Goal: Task Accomplishment & Management: Manage account settings

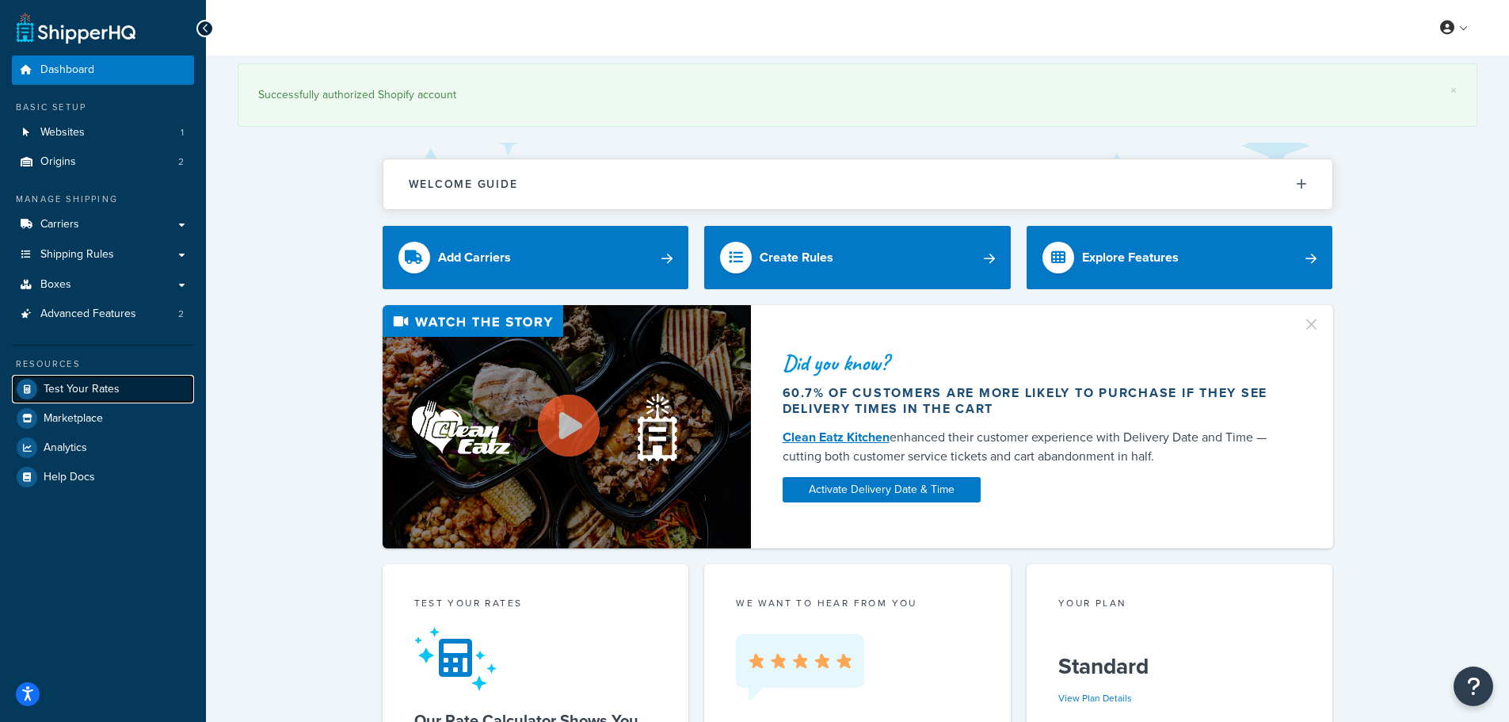
click at [81, 389] on span "Test Your Rates" at bounding box center [82, 389] width 76 height 13
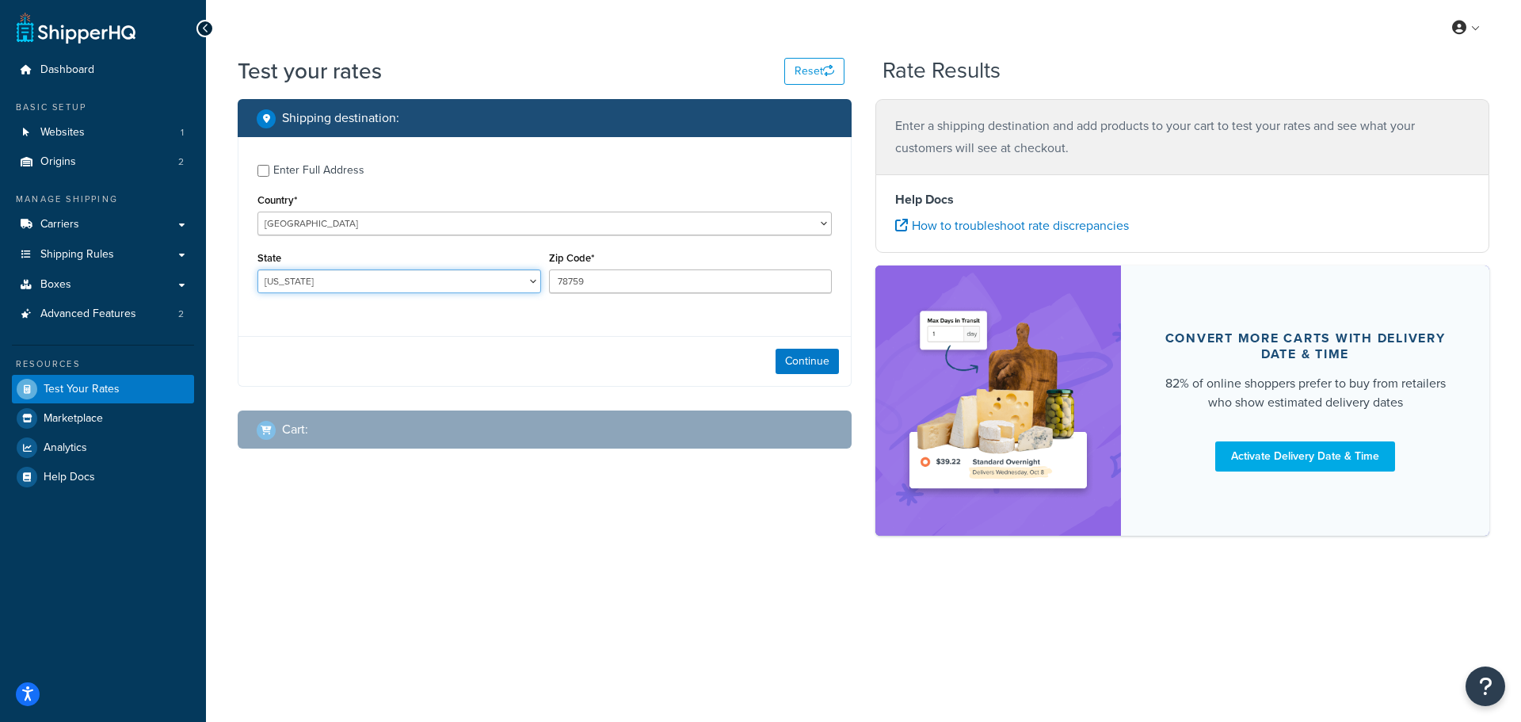
click at [490, 284] on select "Alabama Alaska American Samoa Arizona Arkansas Armed Forces Americas Armed Forc…" at bounding box center [399, 281] width 284 height 24
select select "CA"
click at [257, 270] on select "Alabama Alaska American Samoa Arizona Arkansas Armed Forces Americas Armed Forc…" at bounding box center [399, 281] width 284 height 24
click at [791, 283] on input "78759" at bounding box center [691, 281] width 284 height 24
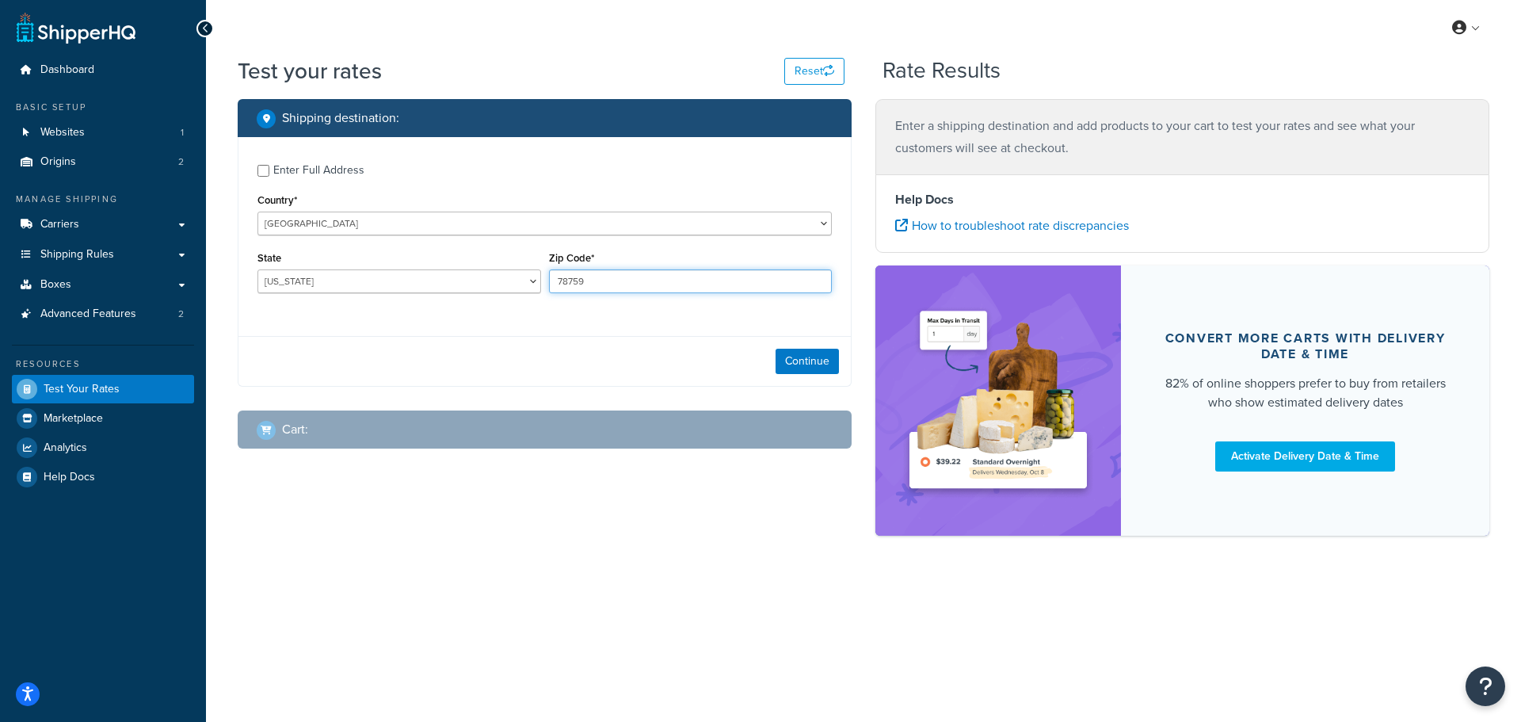
click at [791, 283] on input "78759" at bounding box center [691, 281] width 284 height 24
type input "95012"
click at [814, 360] on button "Continue" at bounding box center [807, 361] width 63 height 25
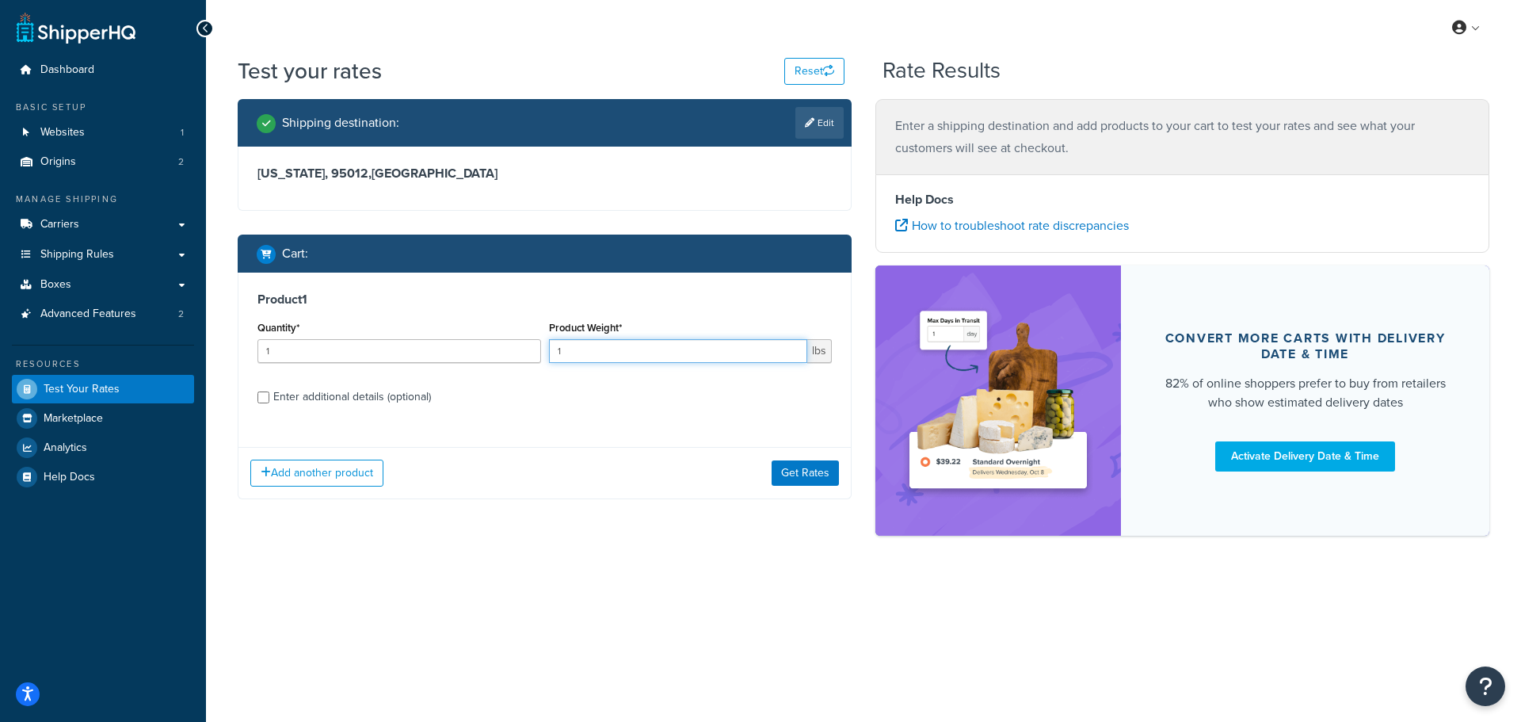
click at [773, 353] on input "1" at bounding box center [678, 351] width 259 height 24
click at [822, 477] on button "Get Rates" at bounding box center [805, 472] width 67 height 25
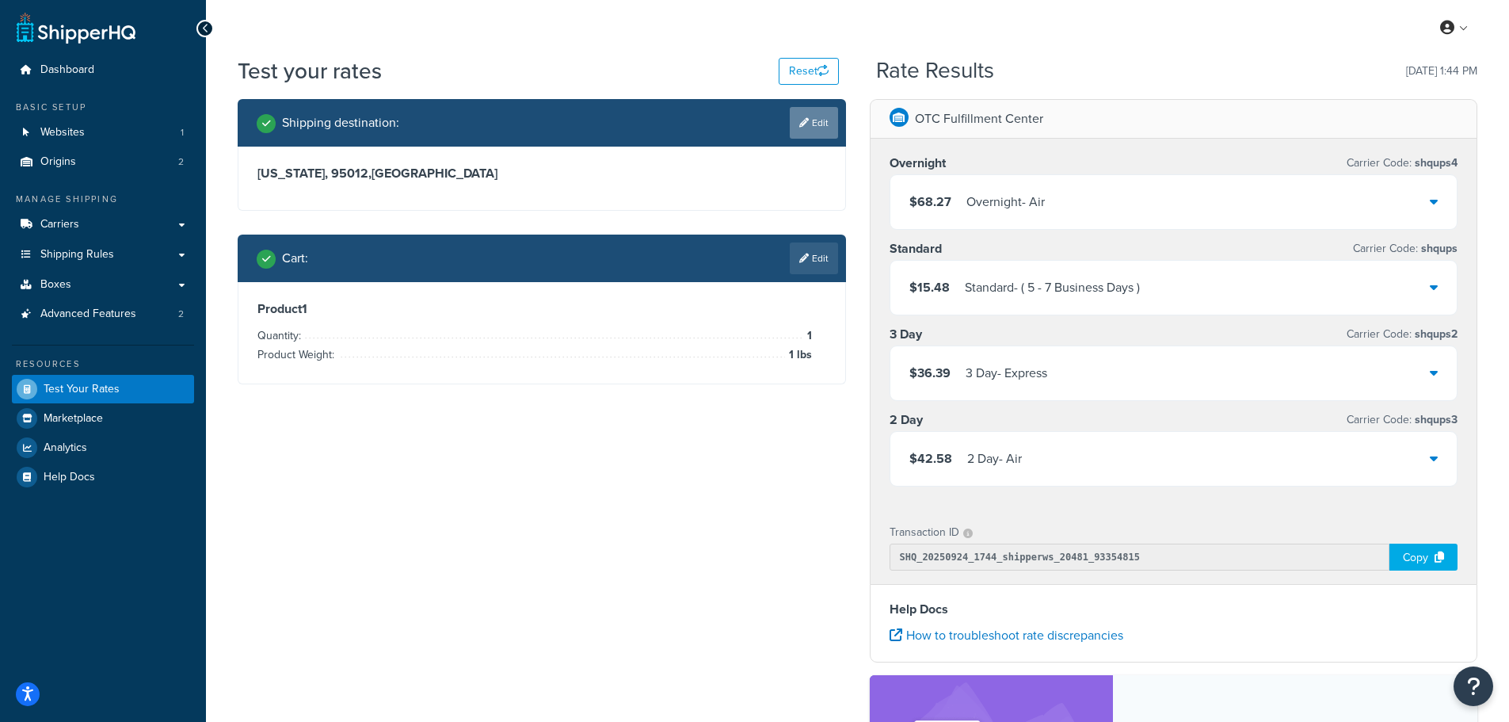
click at [804, 118] on icon at bounding box center [804, 123] width 10 height 10
select select "CA"
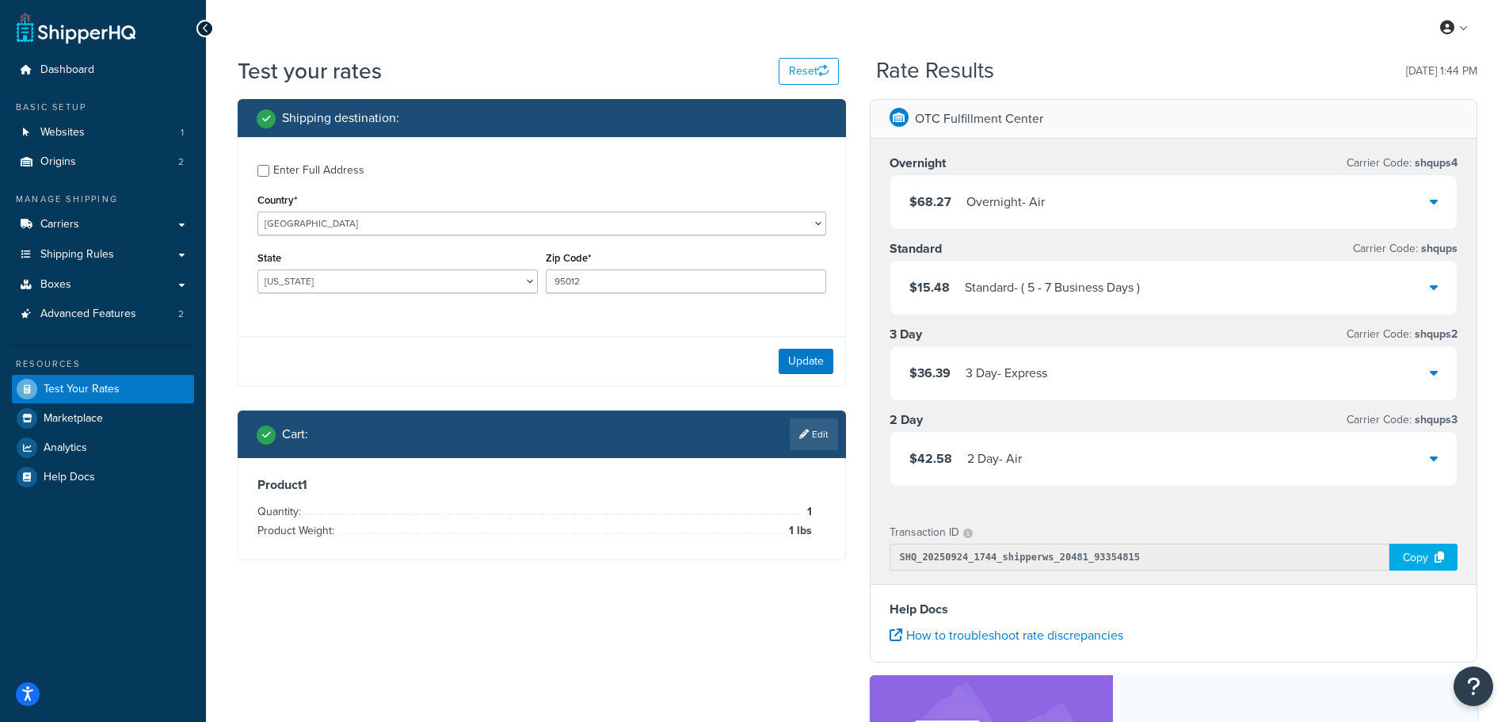
click at [320, 167] on div "Enter Full Address" at bounding box center [318, 170] width 91 height 22
click at [269, 167] on input "Enter Full Address" at bounding box center [263, 171] width 12 height 12
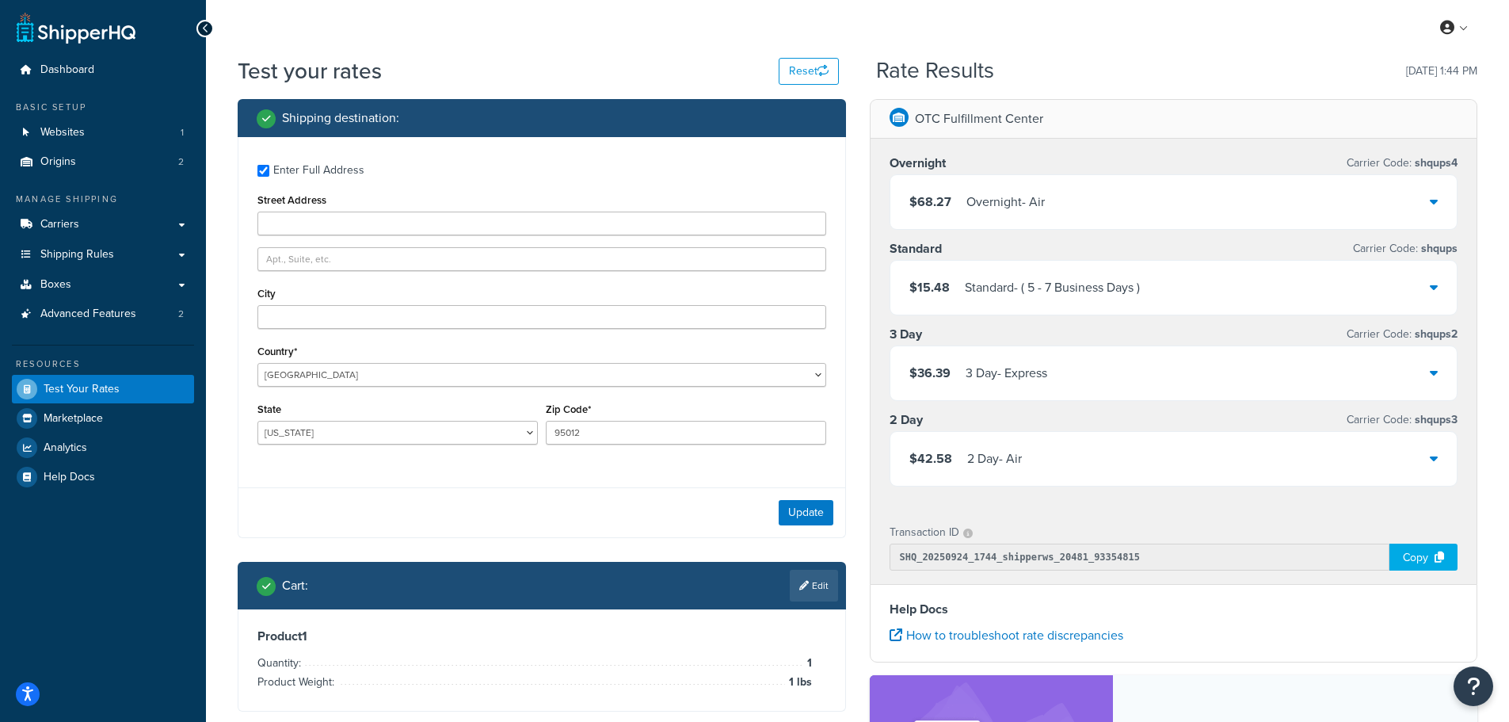
click at [320, 167] on div "Enter Full Address" at bounding box center [318, 170] width 91 height 22
click at [269, 167] on input "Enter Full Address" at bounding box center [263, 171] width 12 height 12
checkbox input "false"
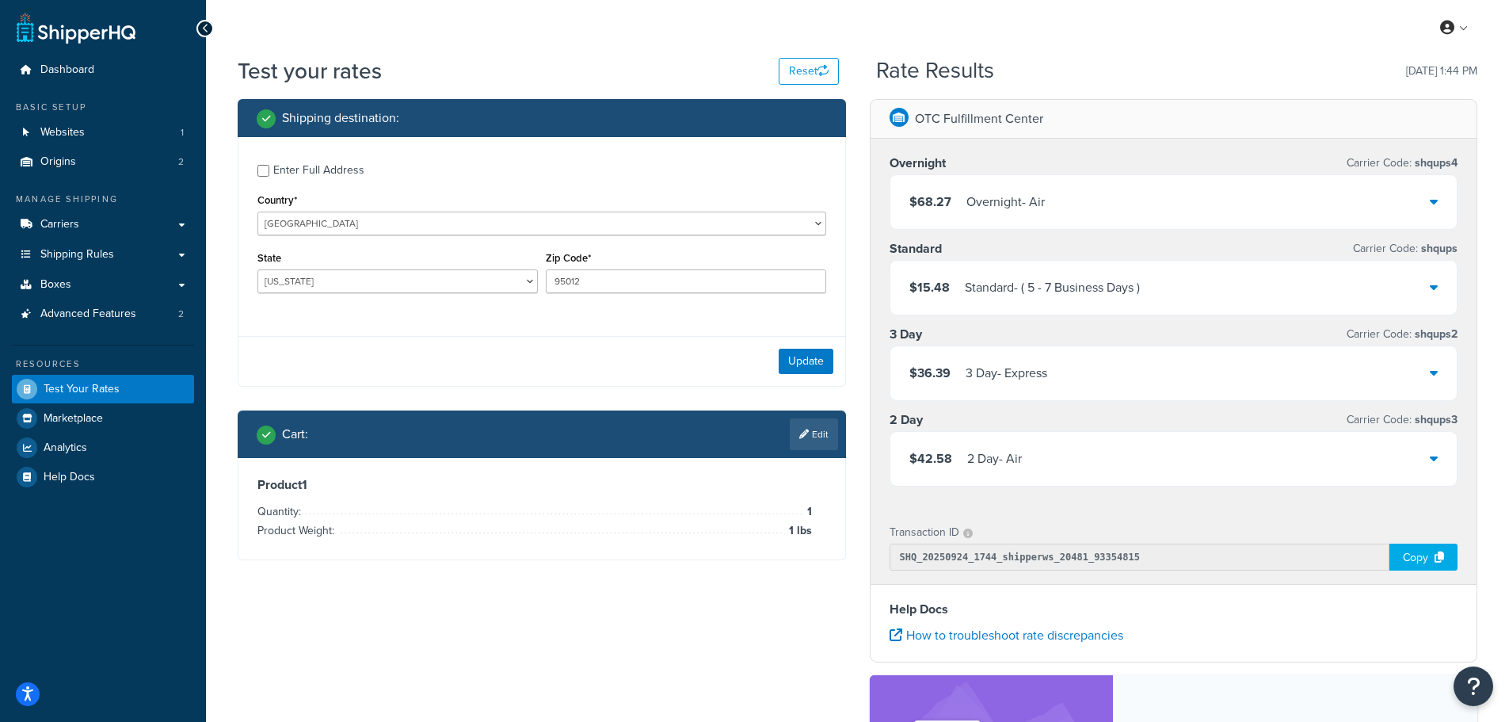
click at [212, 29] on div at bounding box center [204, 28] width 17 height 17
click at [790, 72] on button "Reset" at bounding box center [809, 71] width 60 height 27
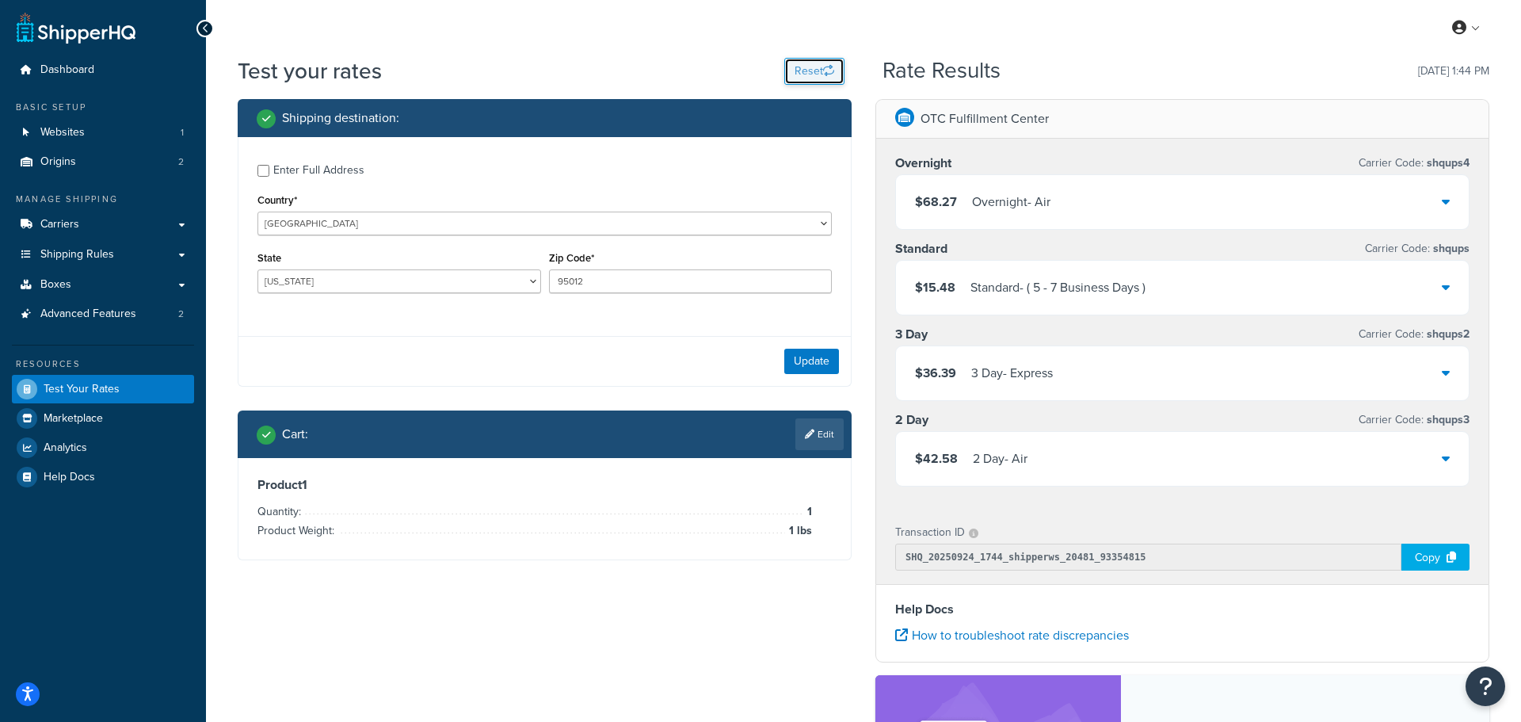
select select "TX"
type input "78759"
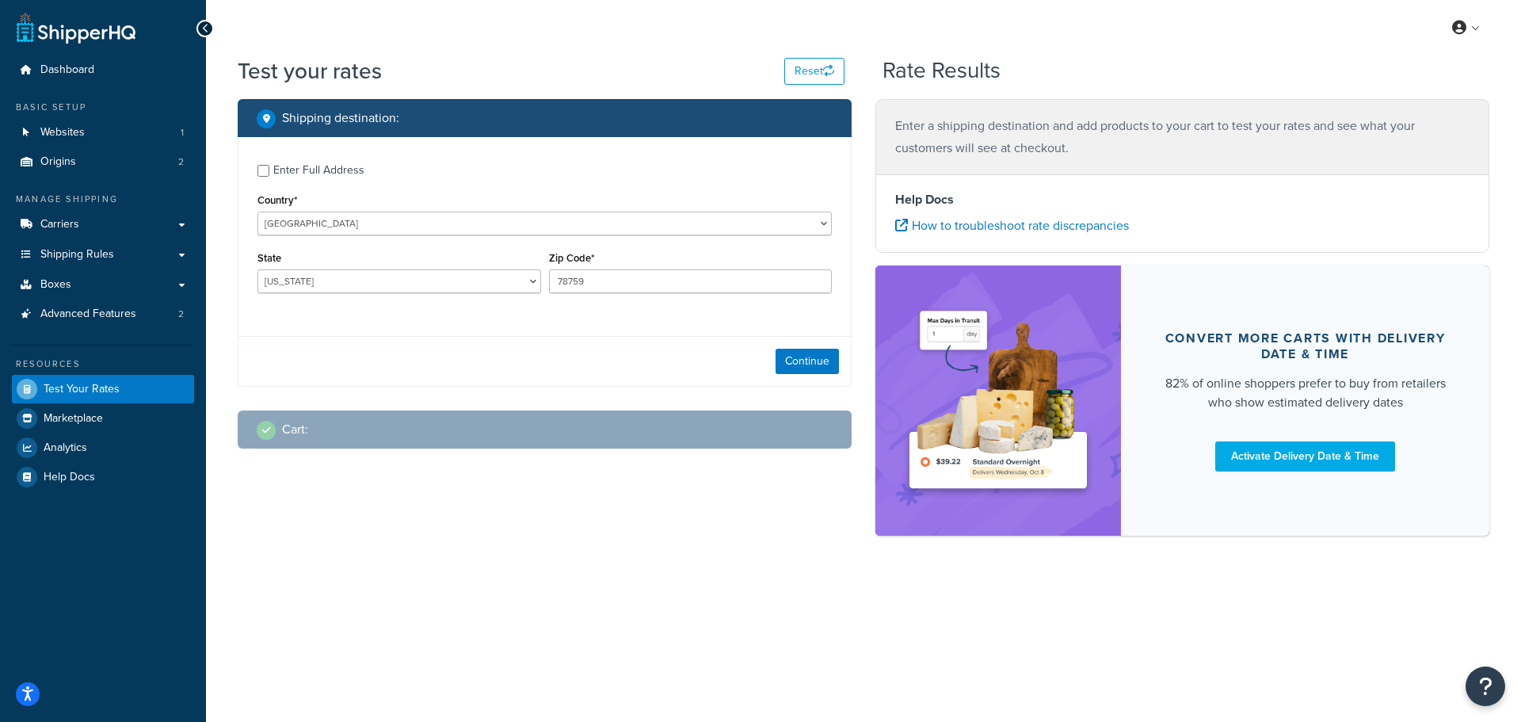
click at [299, 165] on div "Enter Full Address" at bounding box center [318, 170] width 91 height 22
click at [269, 165] on input "Enter Full Address" at bounding box center [263, 171] width 12 height 12
checkbox input "true"
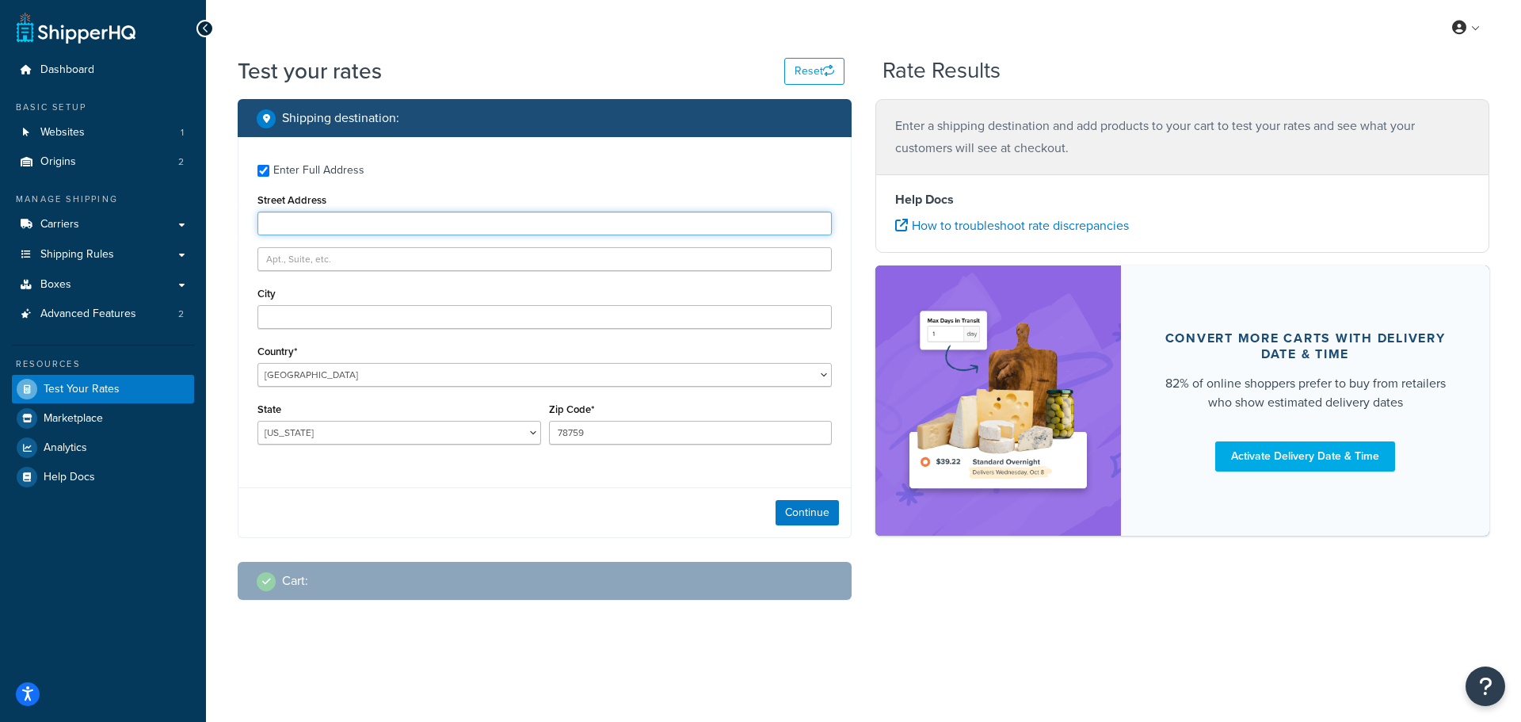
click at [370, 216] on input "Street Address" at bounding box center [544, 224] width 574 height 24
drag, startPoint x: 370, startPoint y: 216, endPoint x: 314, endPoint y: 208, distance: 56.1
click at [314, 206] on label "Street Address" at bounding box center [291, 200] width 69 height 12
click at [314, 212] on input "Street Address" at bounding box center [544, 224] width 574 height 24
click at [330, 216] on input "Street Address" at bounding box center [544, 224] width 574 height 24
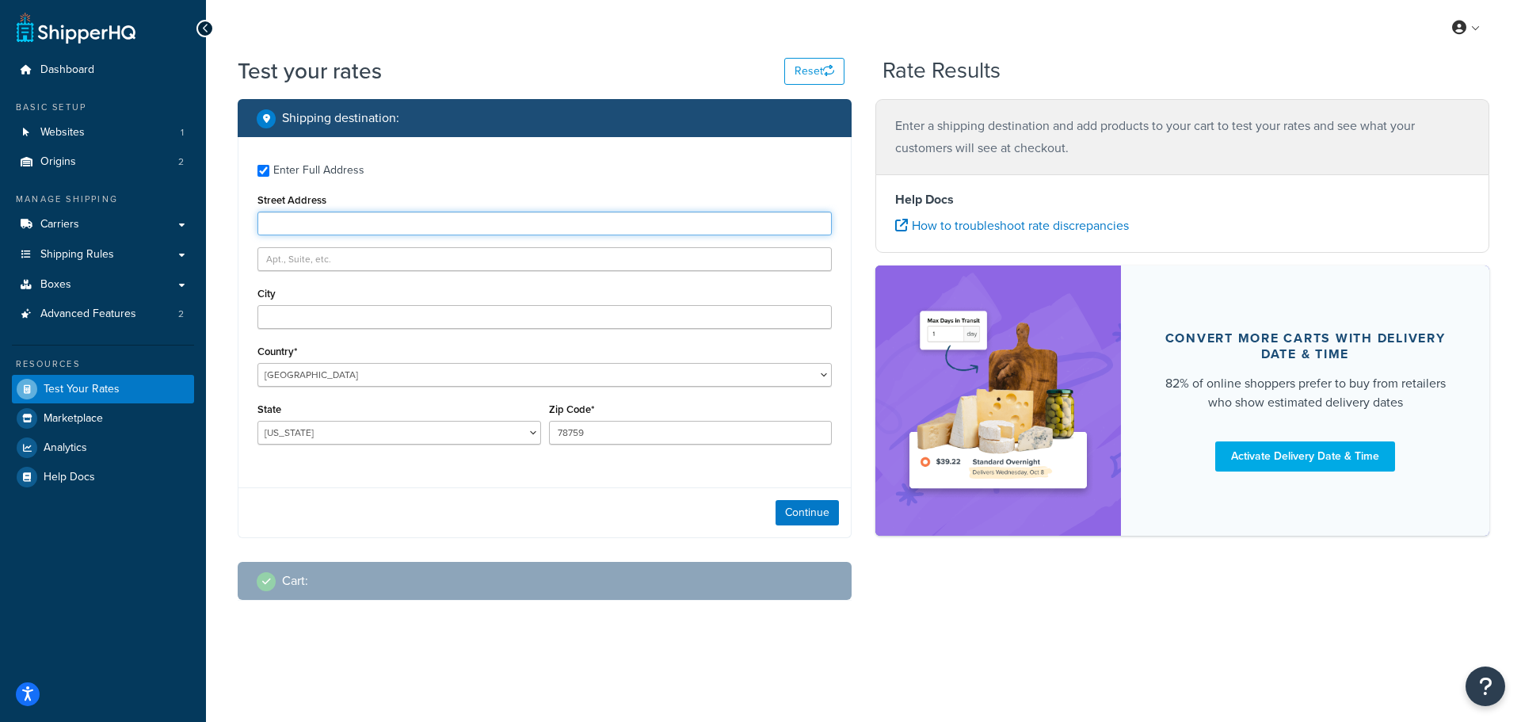
type input "2017 elkhorn rd"
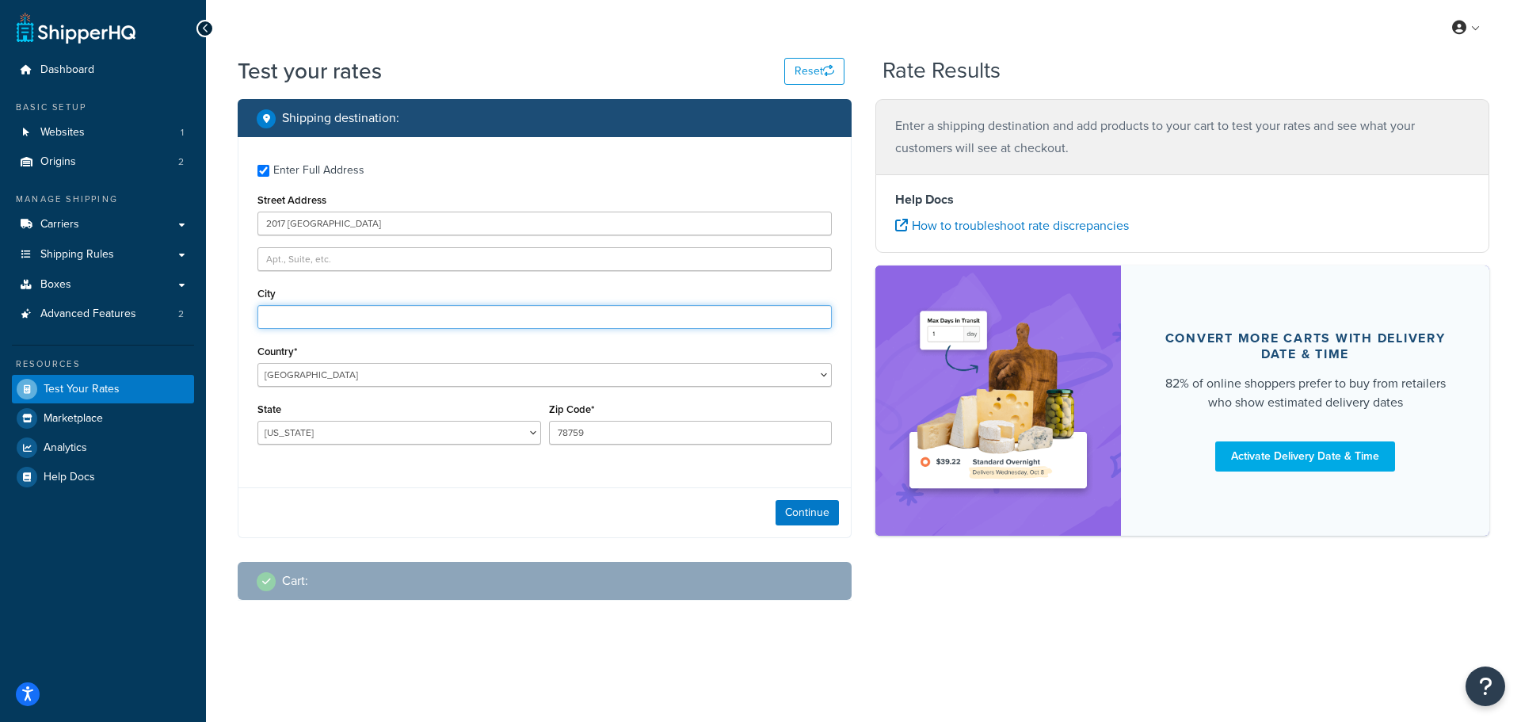
type input "castroville"
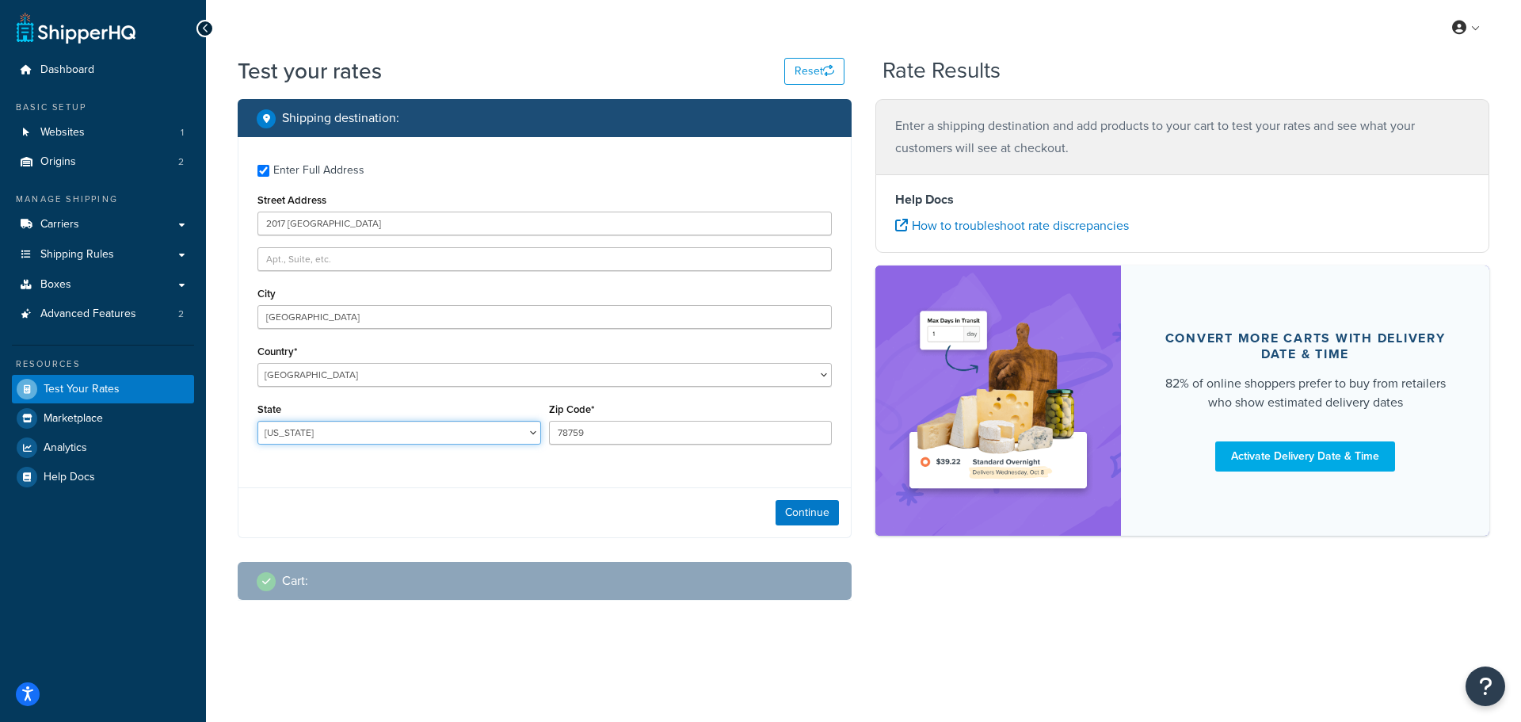
select select "CA"
click at [496, 541] on div "Shipping destination : Enter Full Address Street Address 2017 elkhorn rd City c…" at bounding box center [545, 361] width 638 height 525
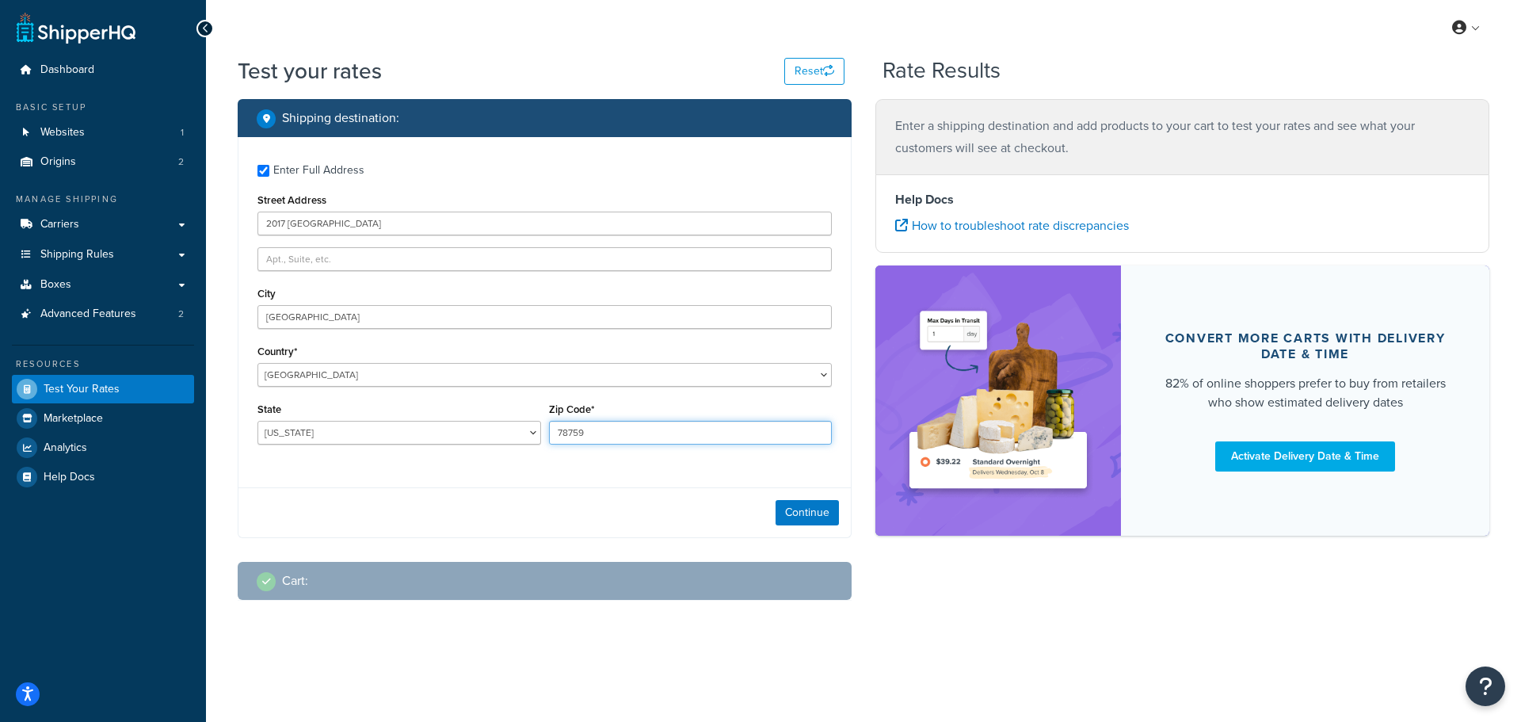
click at [652, 425] on input "78759" at bounding box center [691, 433] width 284 height 24
type input "95012"
click at [829, 508] on button "Continue" at bounding box center [807, 512] width 63 height 25
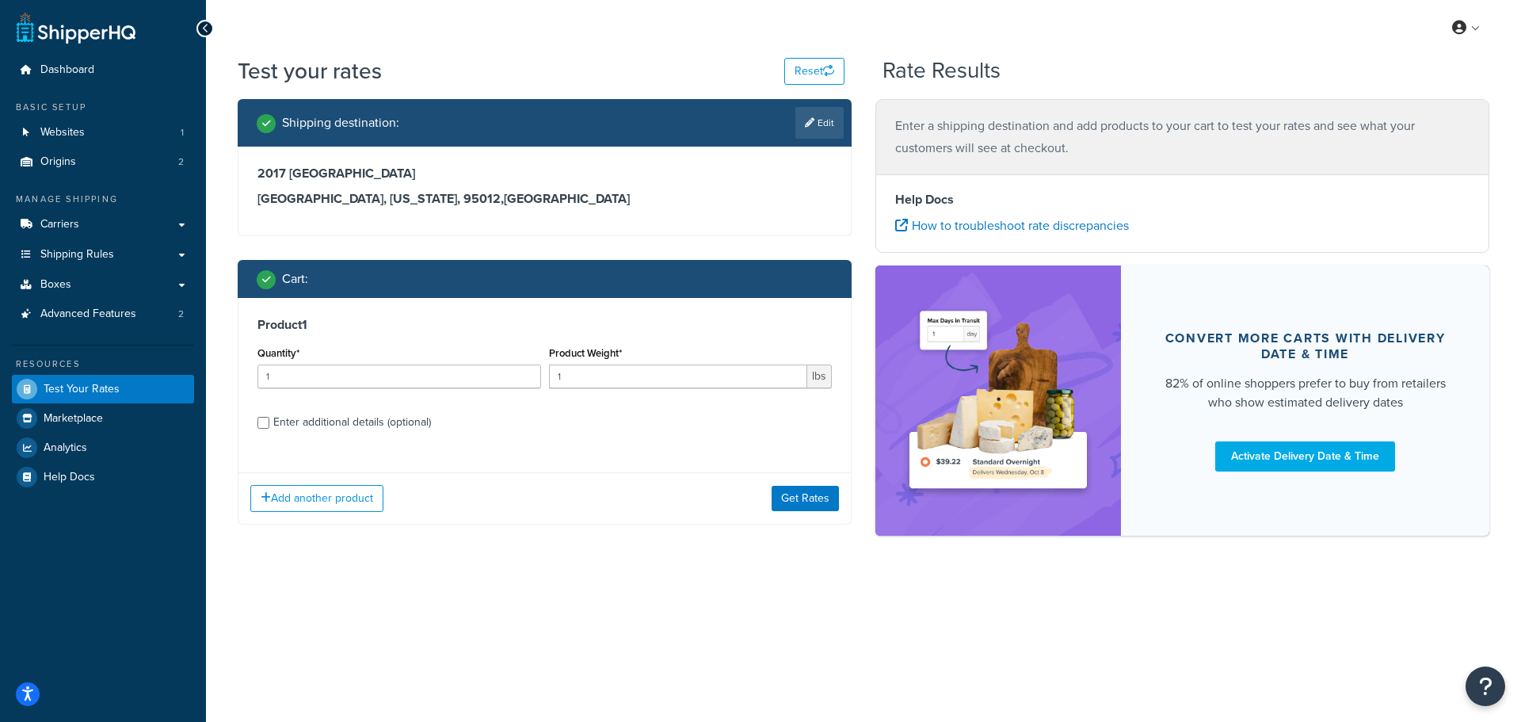
click at [410, 426] on div "Enter additional details (optional)" at bounding box center [352, 422] width 158 height 22
click at [269, 426] on input "Enter additional details (optional)" at bounding box center [263, 423] width 12 height 12
checkbox input "true"
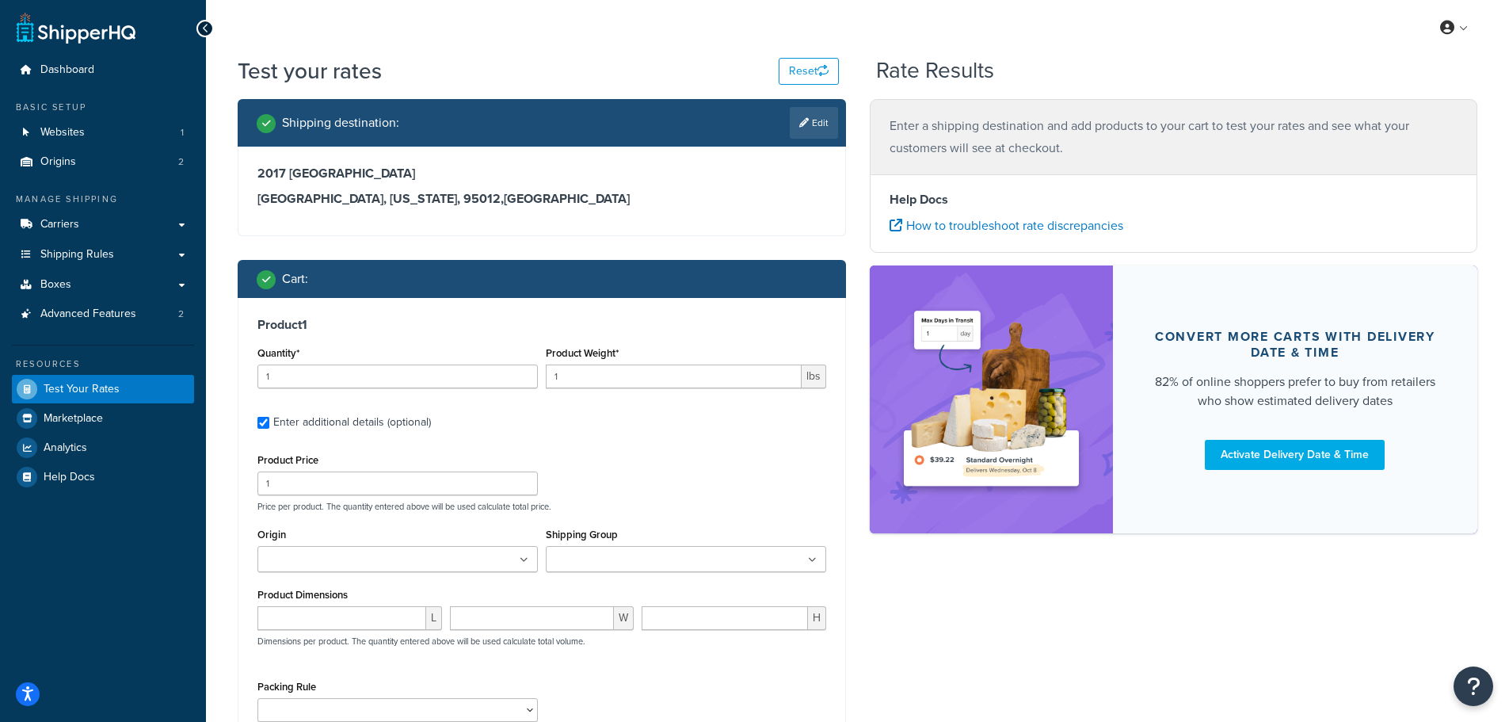
click at [480, 555] on ul at bounding box center [397, 559] width 280 height 26
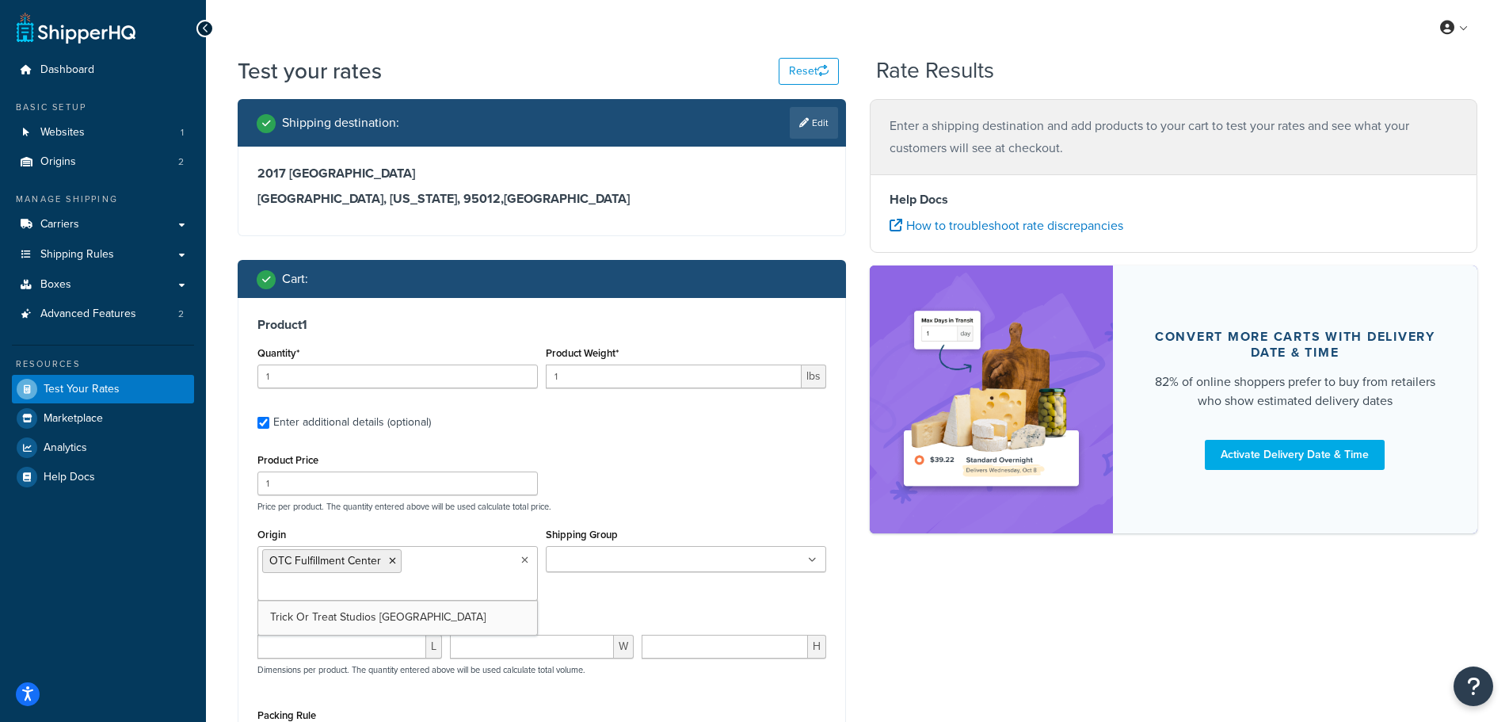
click at [745, 480] on div "Product Price 1 Price per product. The quantity entered above will be used calc…" at bounding box center [541, 480] width 577 height 63
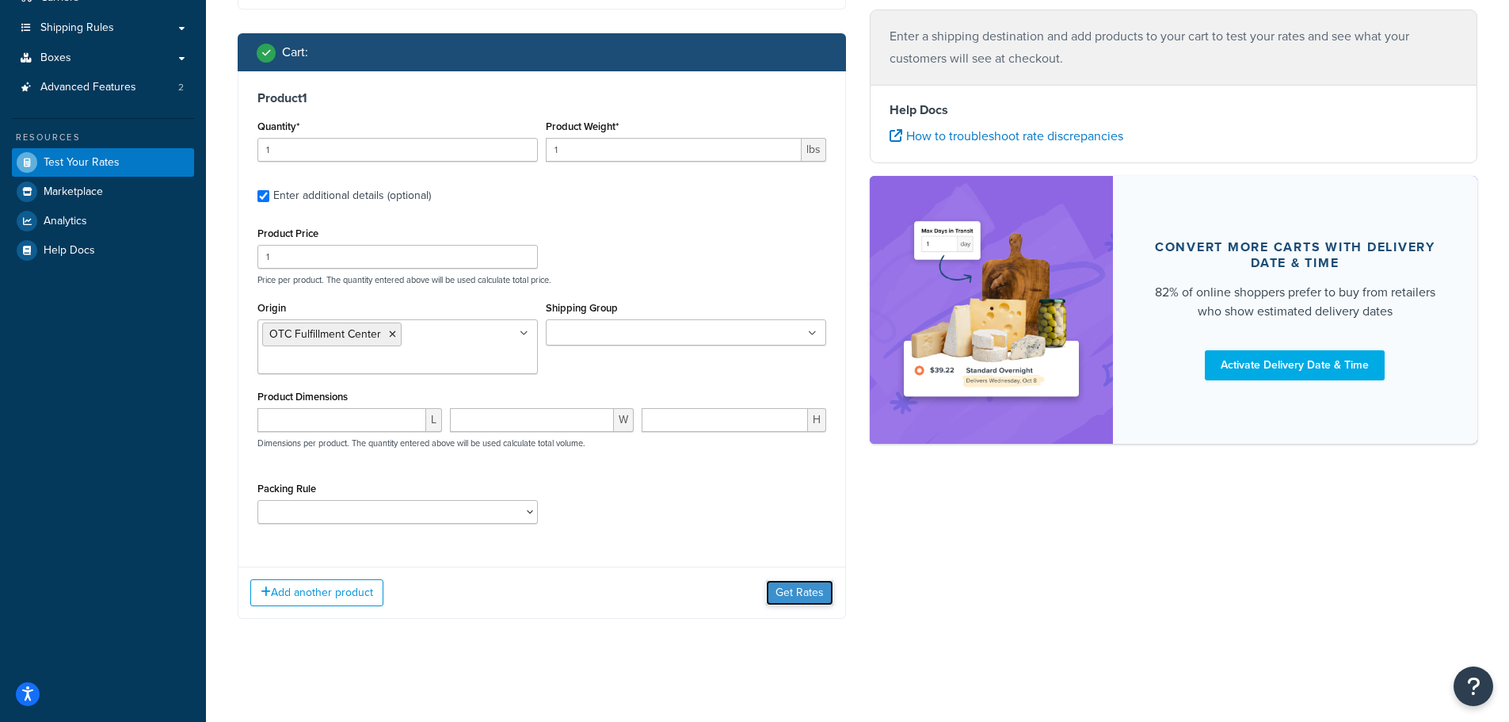
click at [800, 590] on button "Get Rates" at bounding box center [799, 592] width 67 height 25
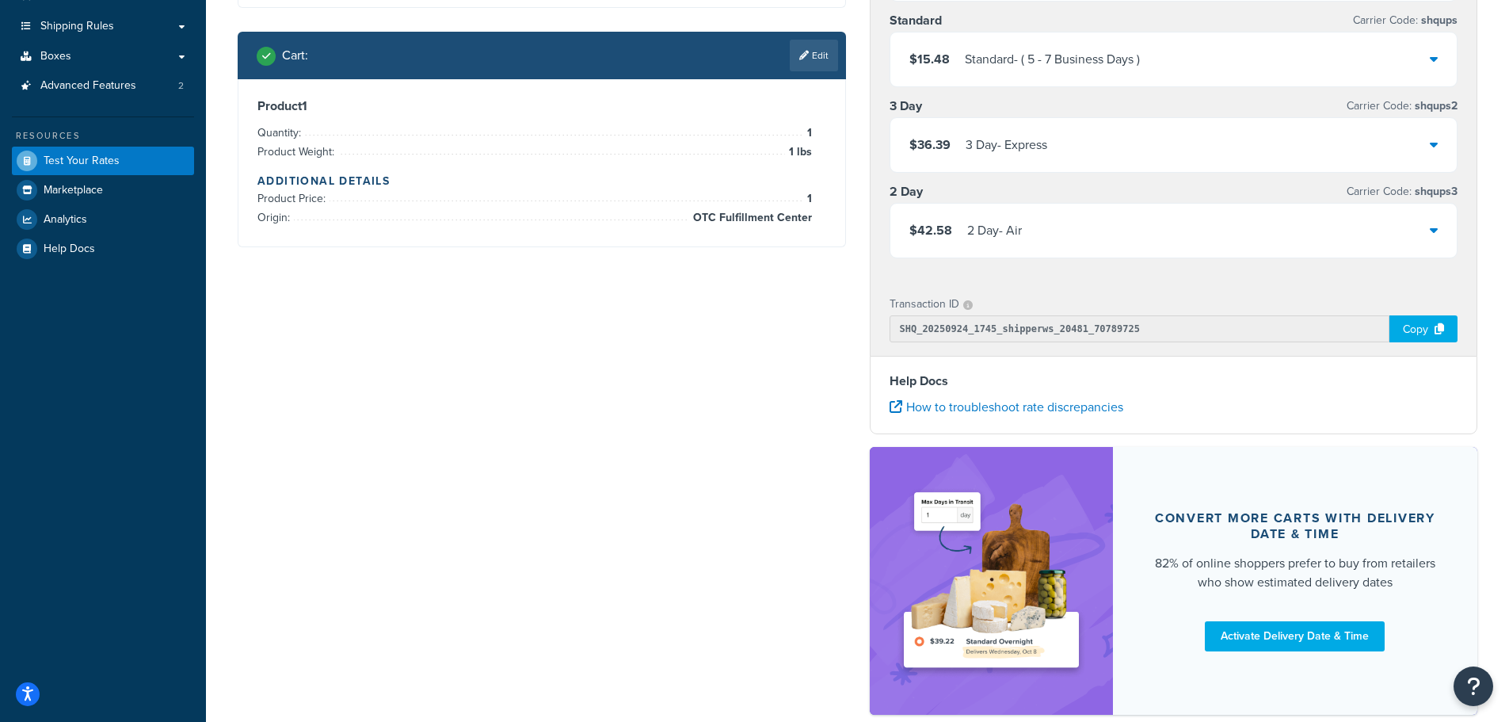
scroll to position [70, 0]
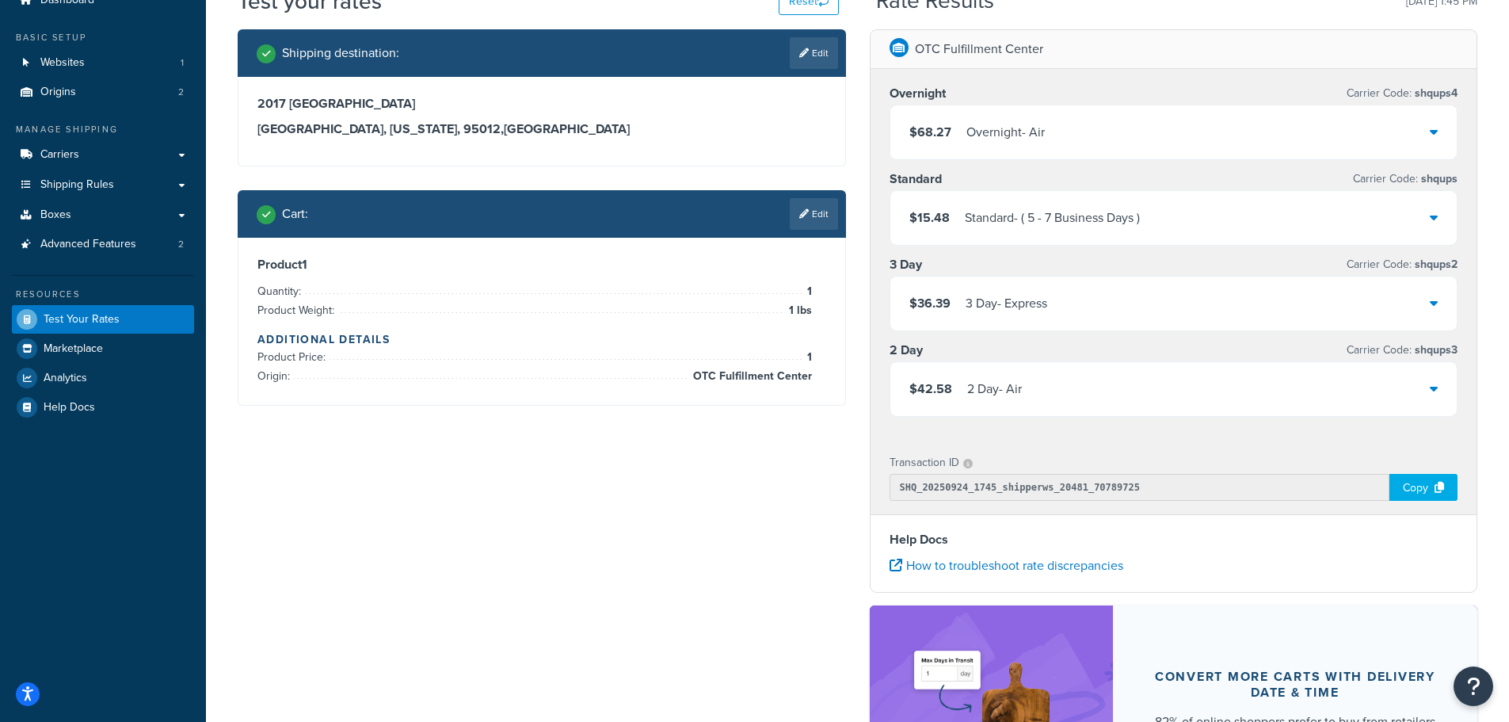
click at [814, 236] on div "Cart : Edit" at bounding box center [542, 214] width 608 height 48
click at [816, 220] on link "Edit" at bounding box center [814, 214] width 48 height 32
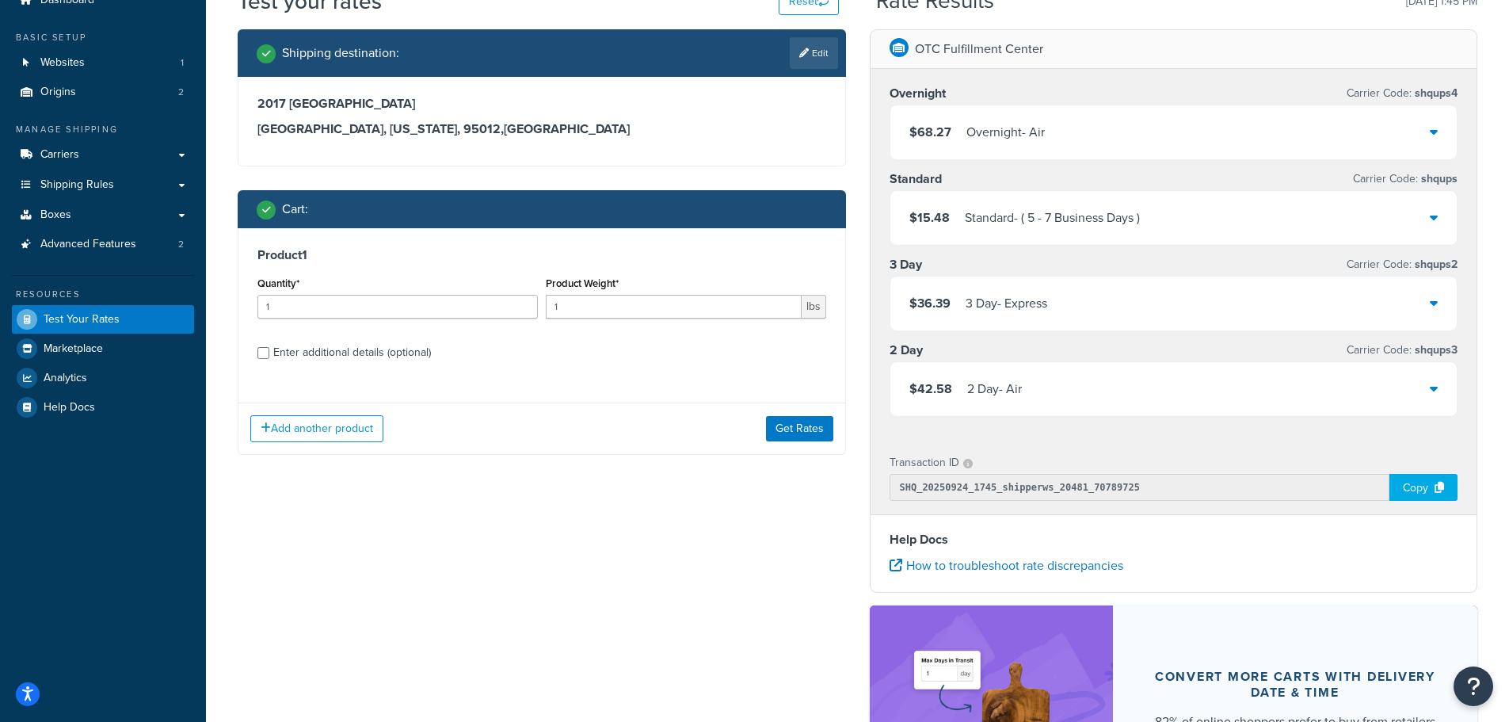
click at [302, 349] on div "Enter additional details (optional)" at bounding box center [352, 352] width 158 height 22
click at [269, 349] on input "Enter additional details (optional)" at bounding box center [263, 353] width 12 height 12
checkbox input "true"
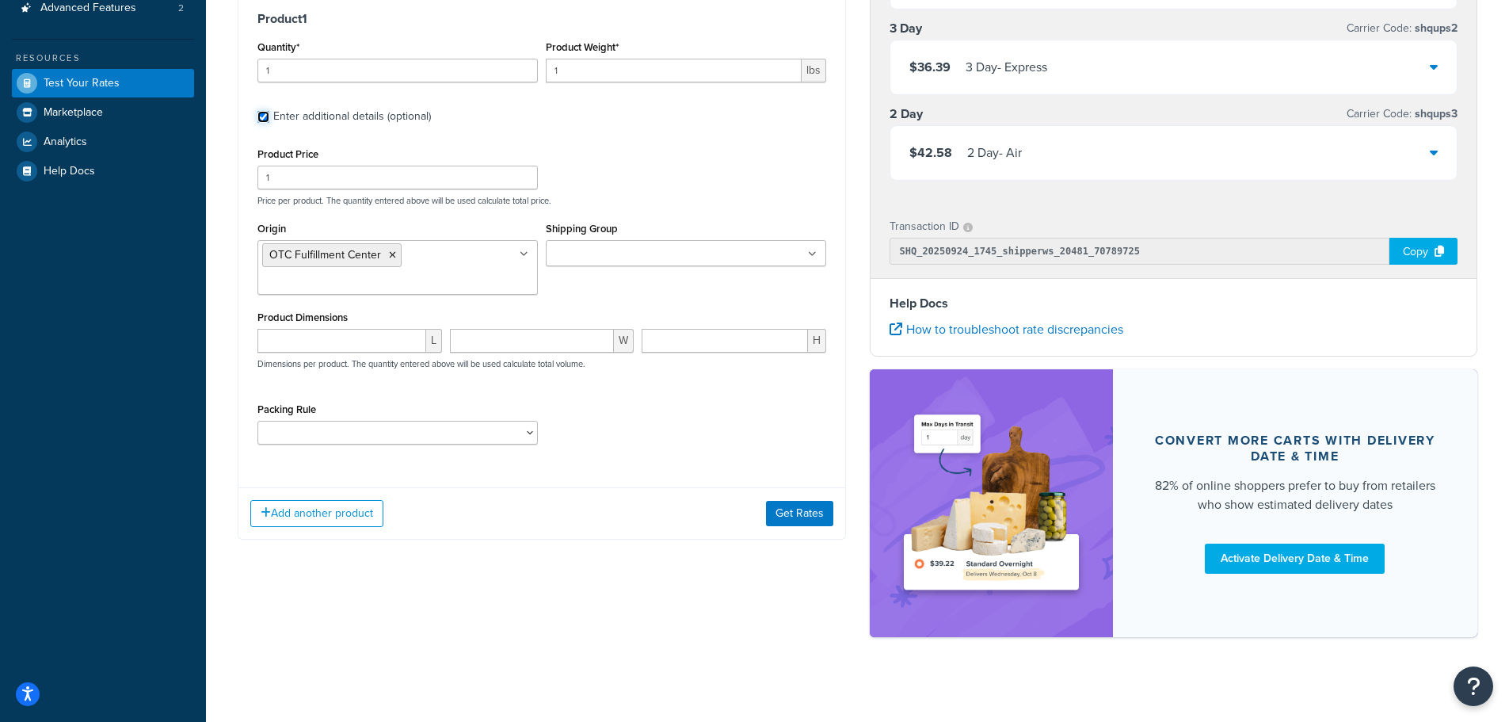
scroll to position [307, 0]
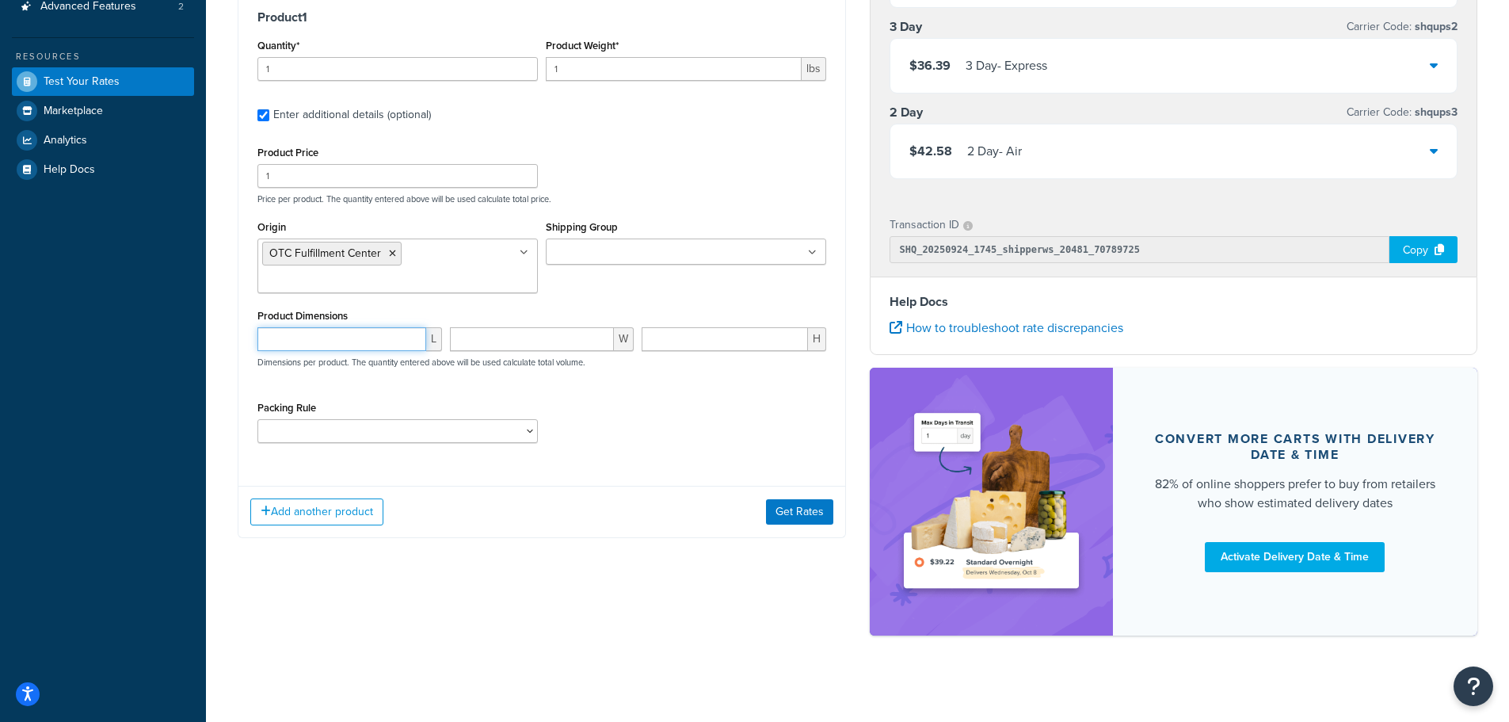
click at [387, 341] on input "number" at bounding box center [341, 339] width 169 height 24
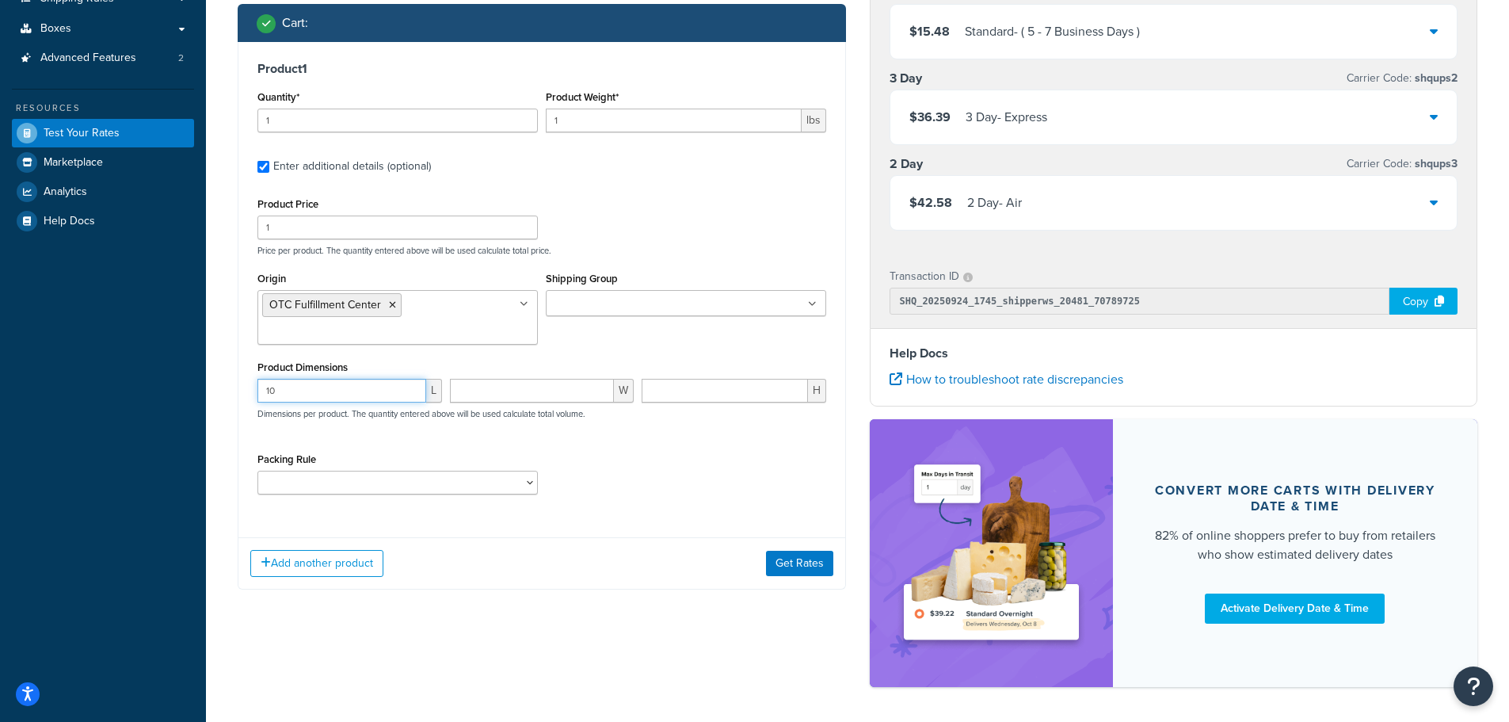
scroll to position [228, 0]
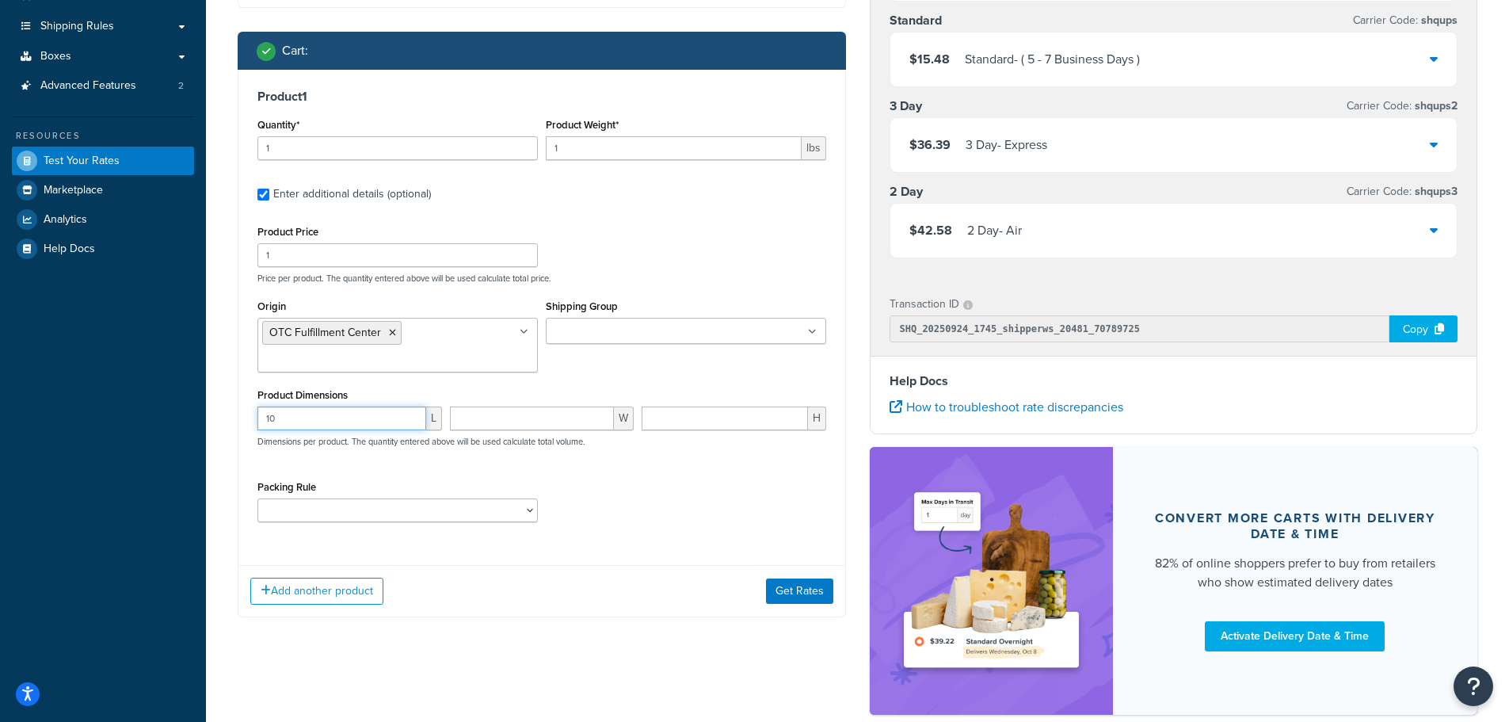
type input "10"
click at [523, 414] on input "number" at bounding box center [532, 418] width 165 height 24
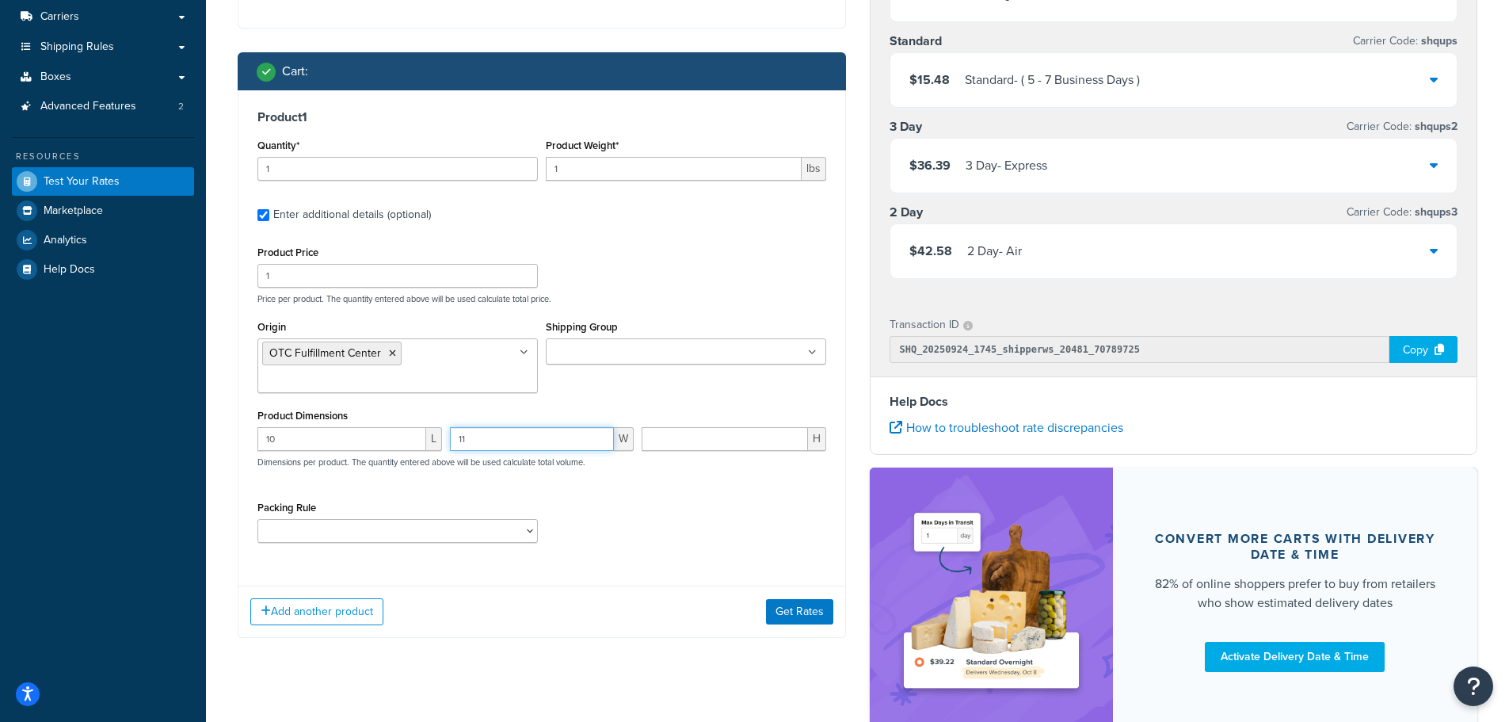
scroll to position [149, 0]
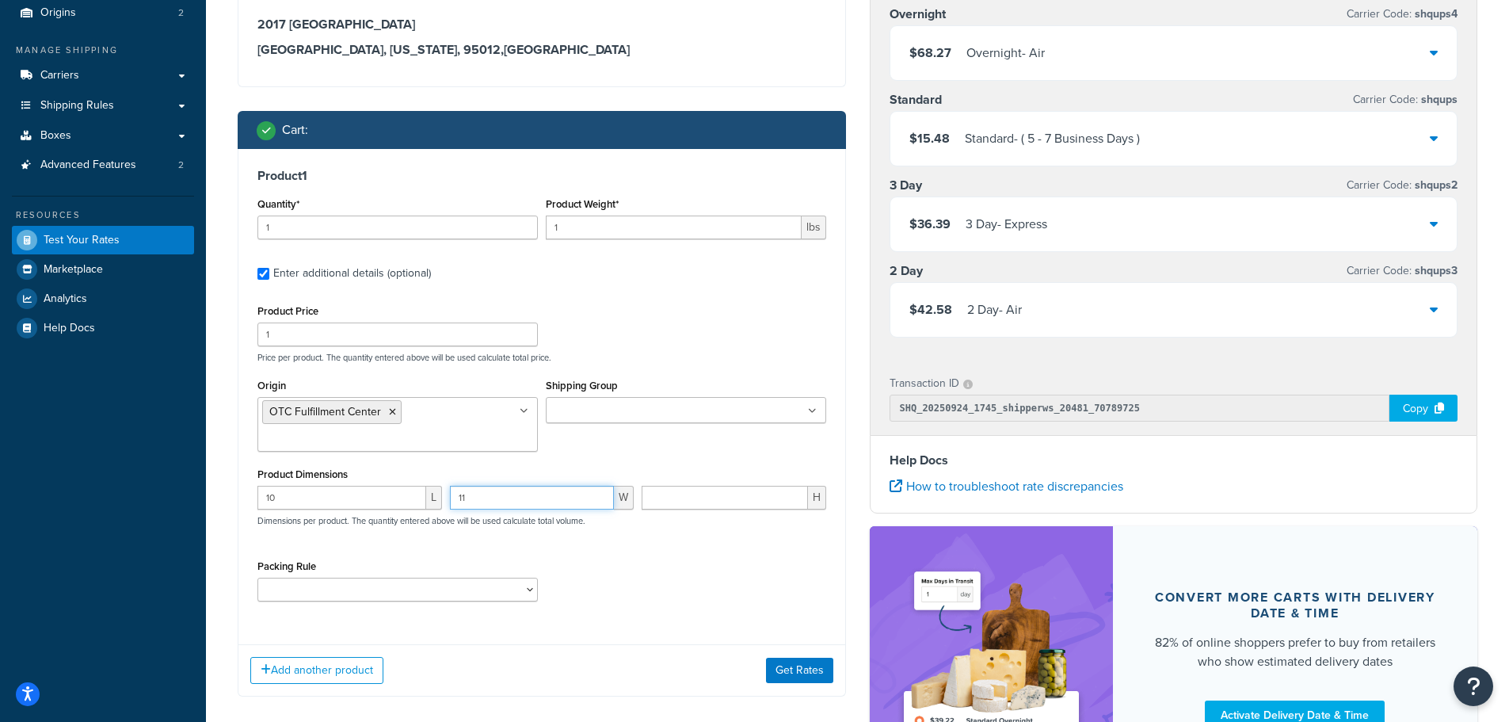
type input "11"
click at [723, 498] on input "number" at bounding box center [725, 498] width 166 height 24
type input "5"
click at [600, 496] on input "12" at bounding box center [532, 498] width 165 height 24
click at [600, 496] on input "13" at bounding box center [532, 498] width 165 height 24
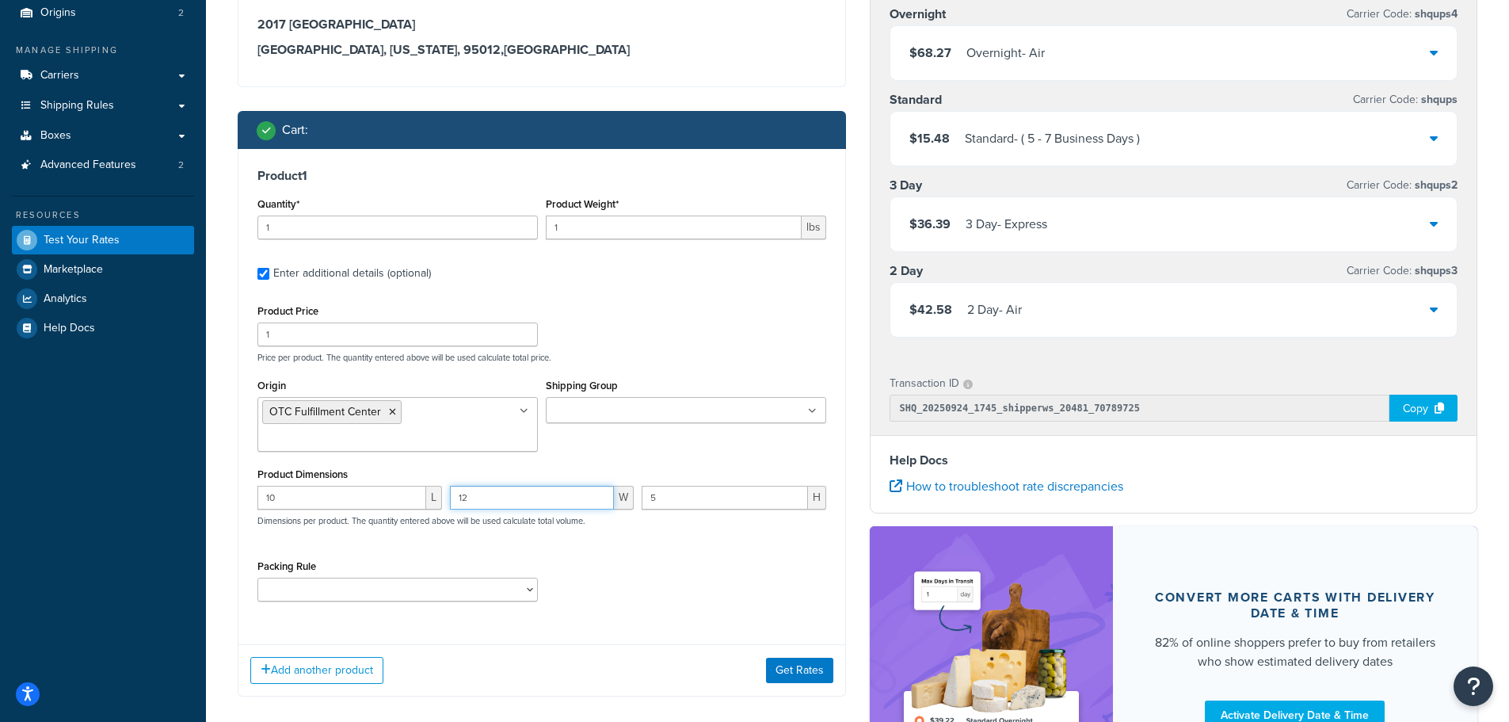
click at [598, 501] on input "12" at bounding box center [532, 498] width 165 height 24
click at [598, 501] on input "11" at bounding box center [532, 498] width 165 height 24
type input "10"
click at [598, 501] on input "10" at bounding box center [532, 498] width 165 height 24
click at [611, 553] on div "Product Price 1 Price per product. The quantity entered above will be used calc…" at bounding box center [541, 456] width 569 height 313
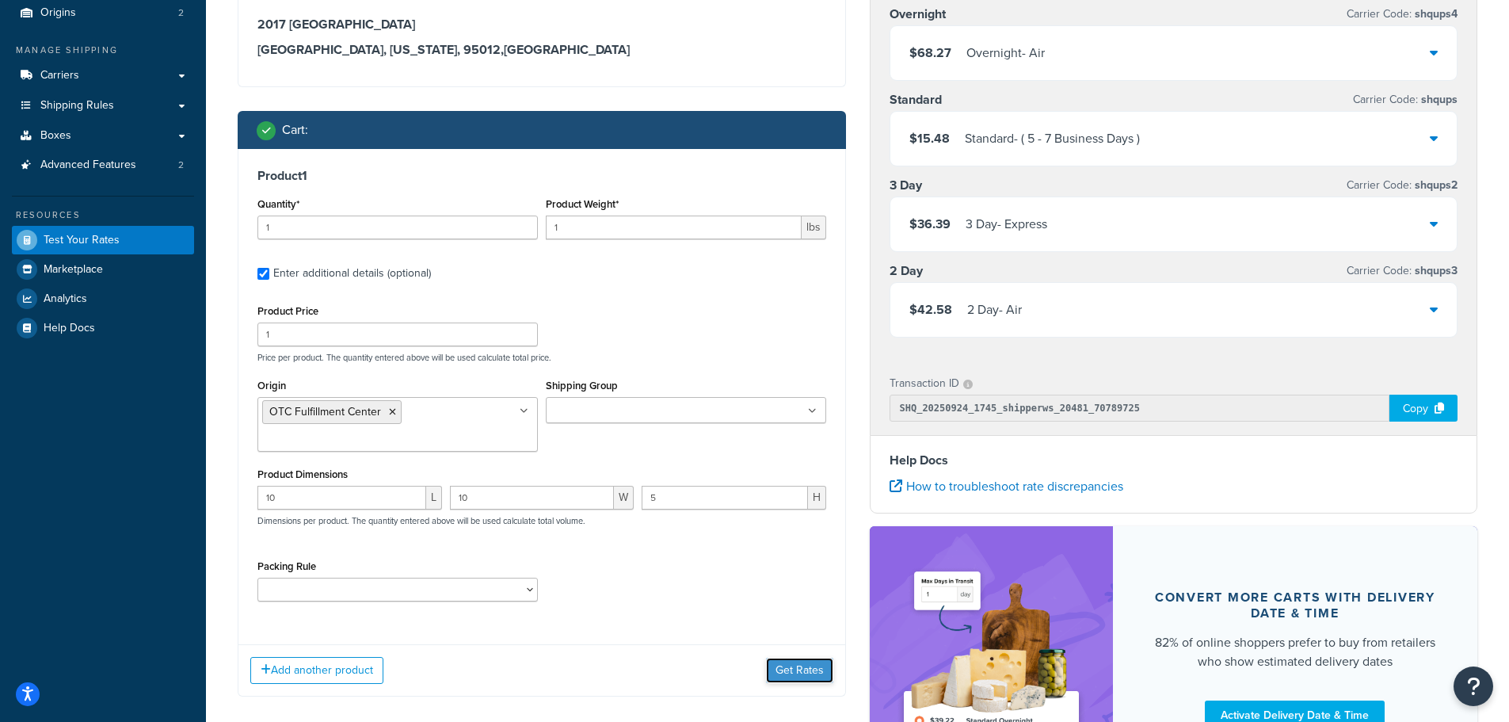
click at [799, 673] on button "Get Rates" at bounding box center [799, 670] width 67 height 25
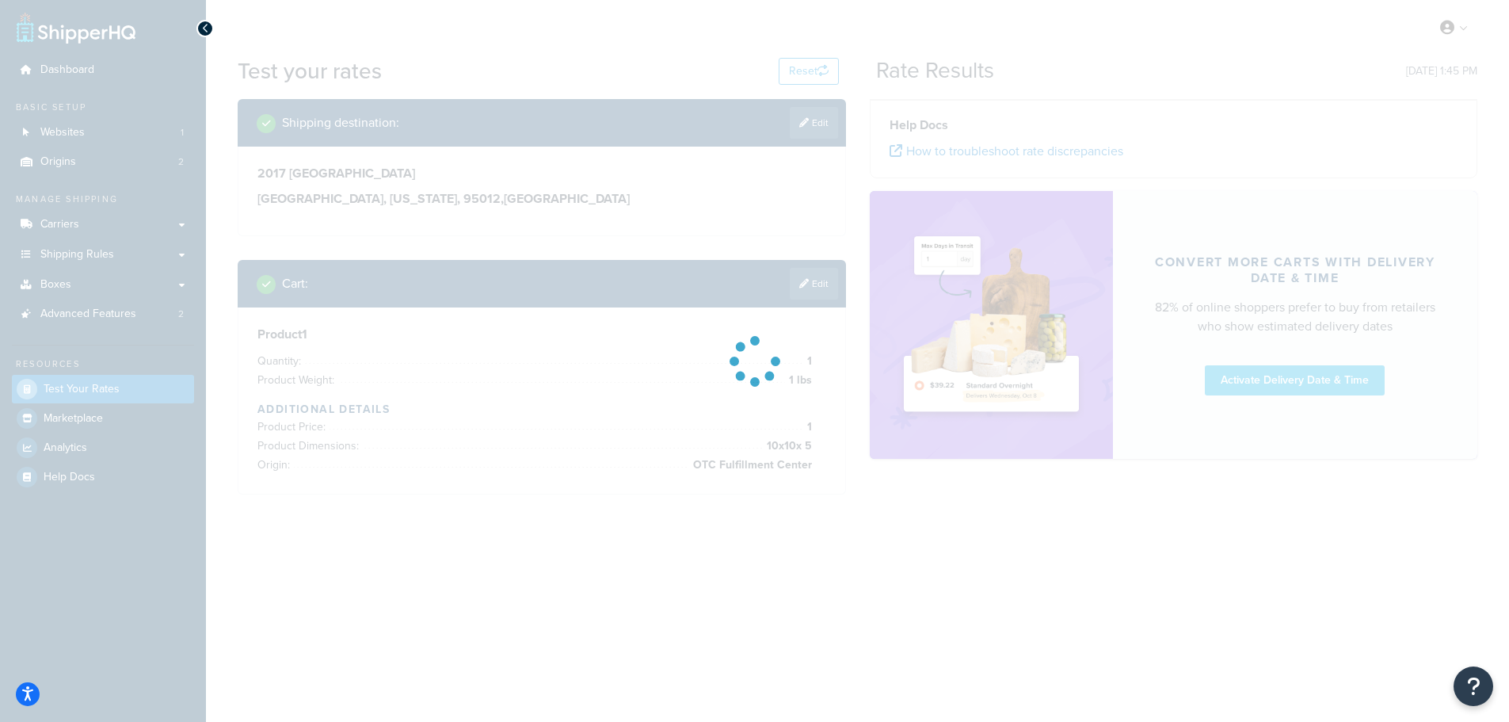
scroll to position [0, 0]
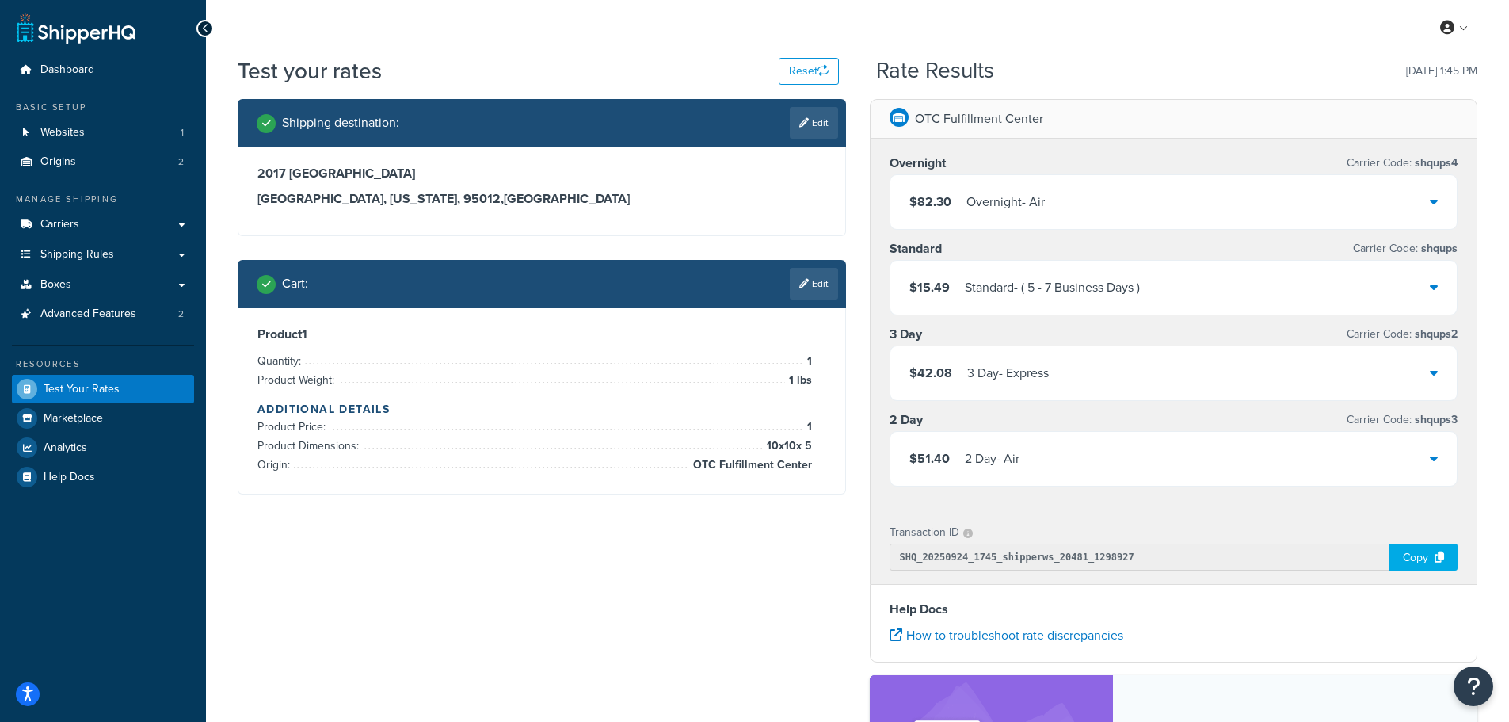
click at [1437, 285] on icon at bounding box center [1434, 286] width 8 height 13
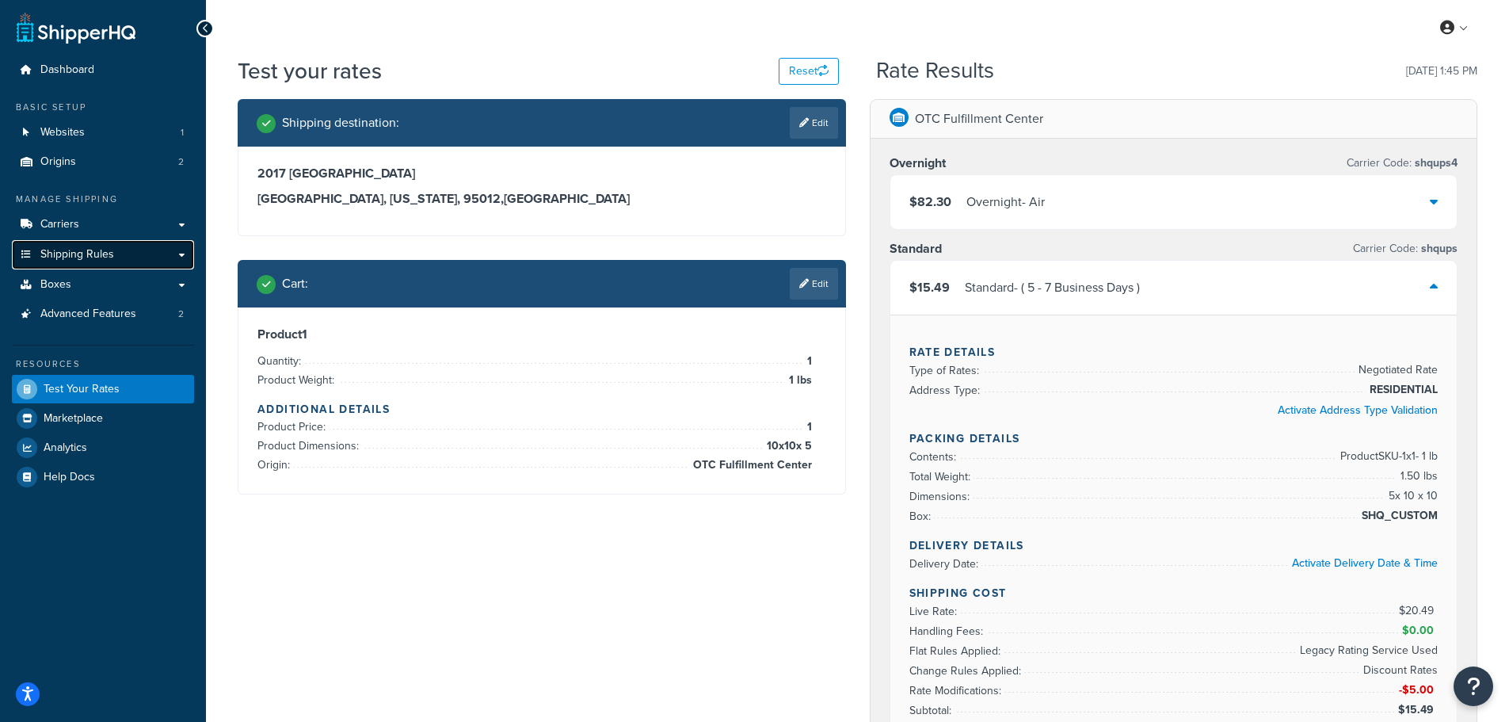
click at [86, 252] on span "Shipping Rules" at bounding box center [77, 254] width 74 height 13
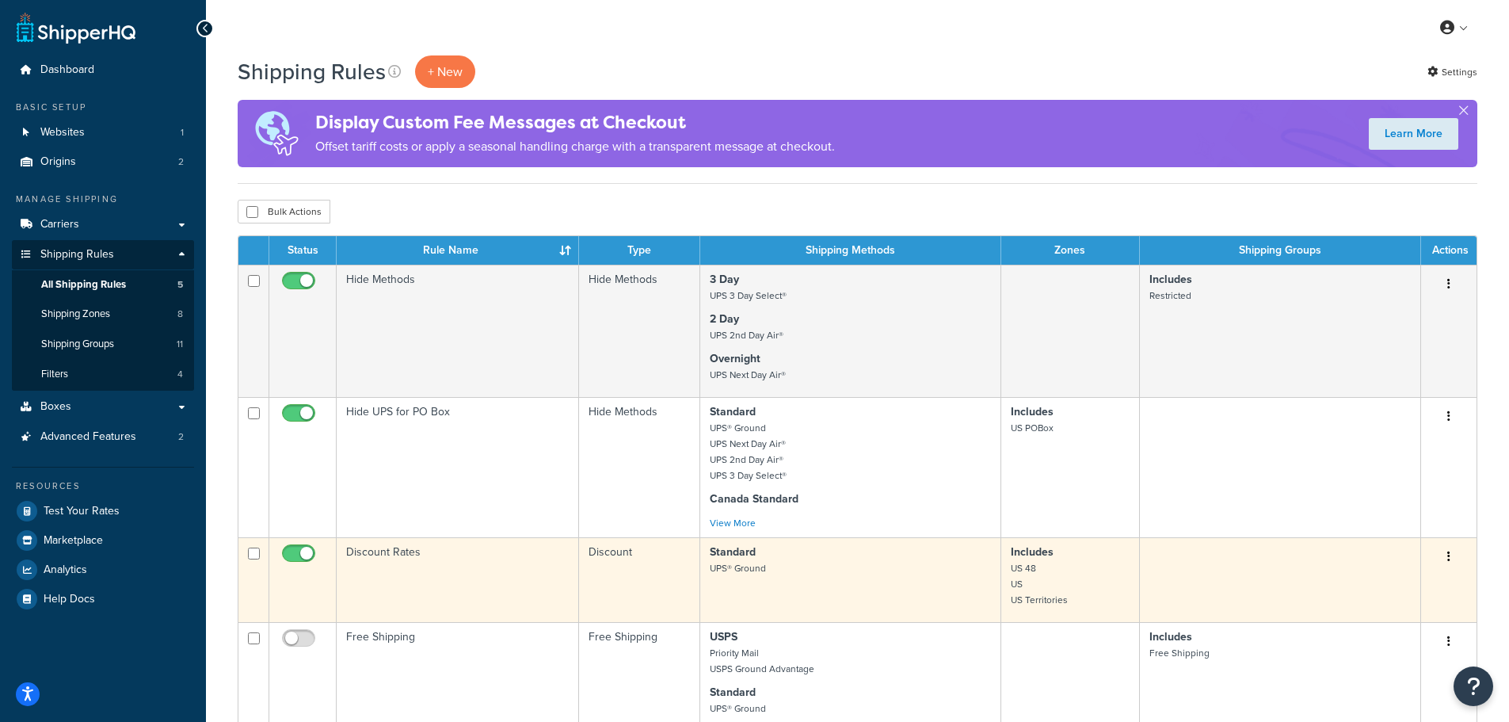
click at [471, 560] on td "Discount Rates" at bounding box center [458, 579] width 242 height 85
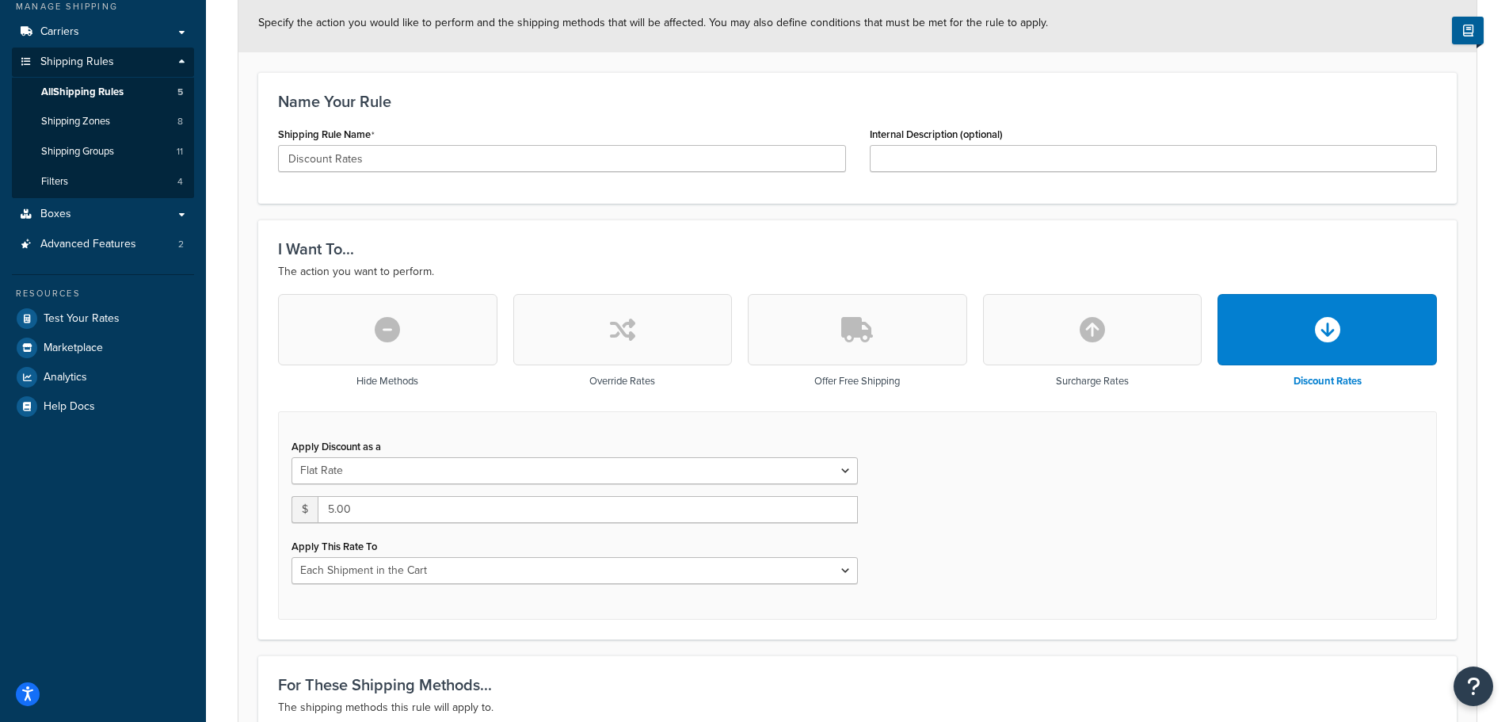
scroll to position [317, 0]
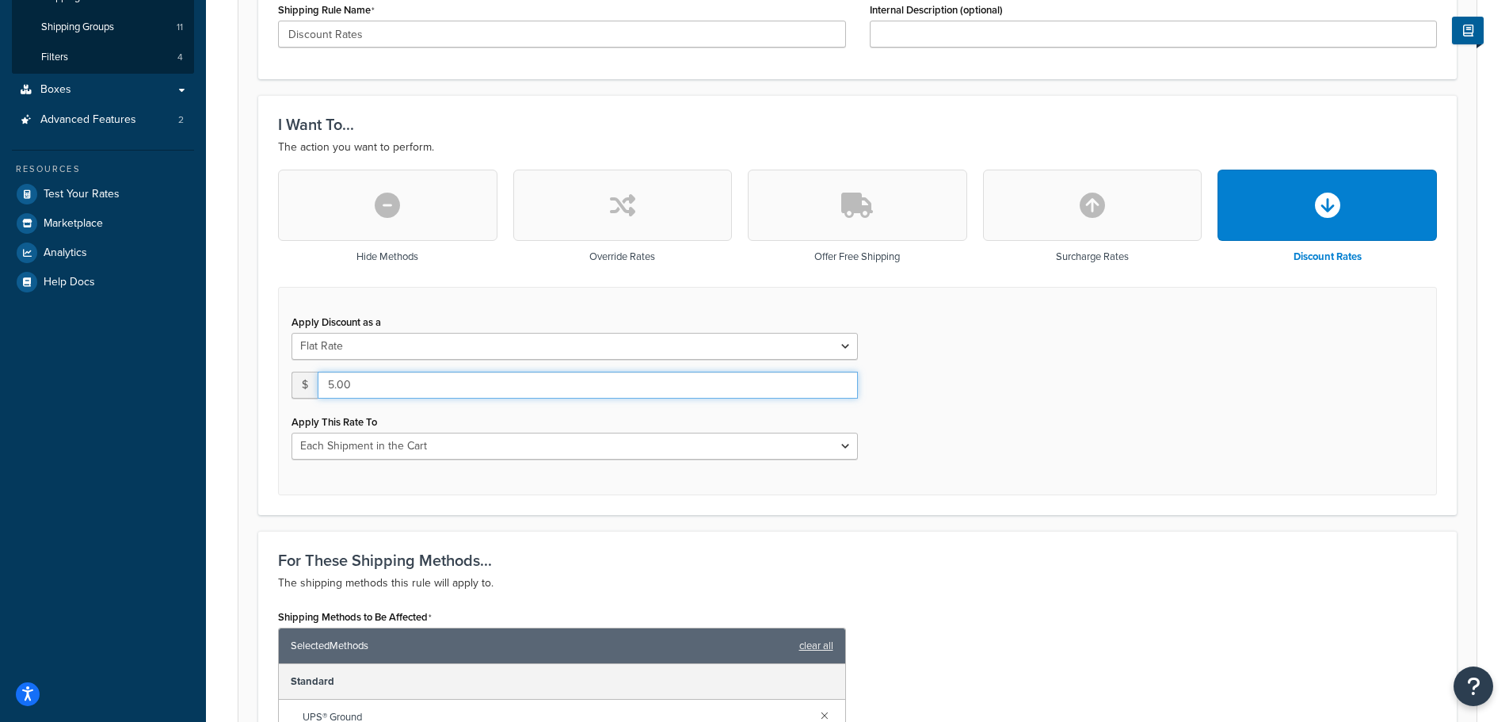
click at [329, 391] on input "5.00" at bounding box center [588, 385] width 540 height 27
type input "10.00"
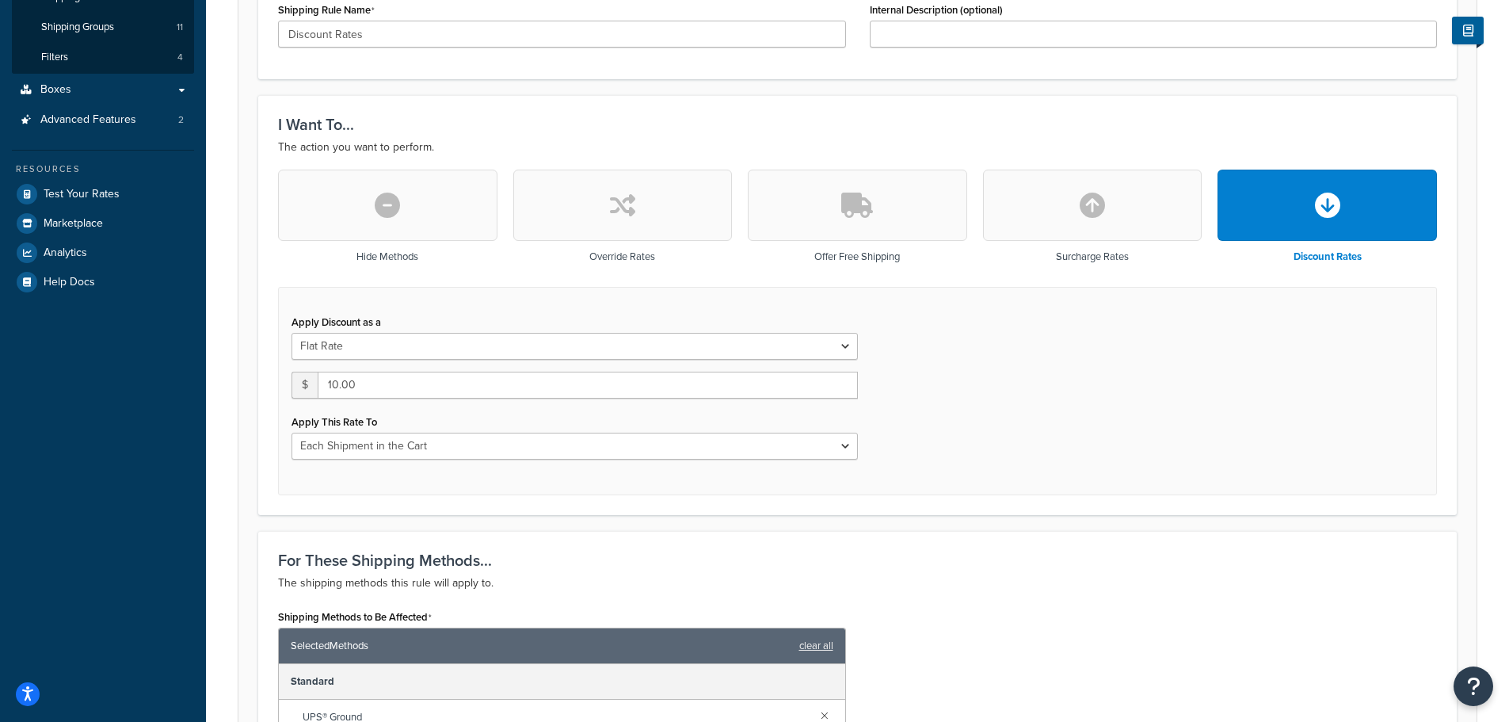
click at [1153, 448] on div "Apply Discount as a Flat Rate Percentage Flat Rate & Percentage $ 10.00 Apply T…" at bounding box center [857, 391] width 1159 height 208
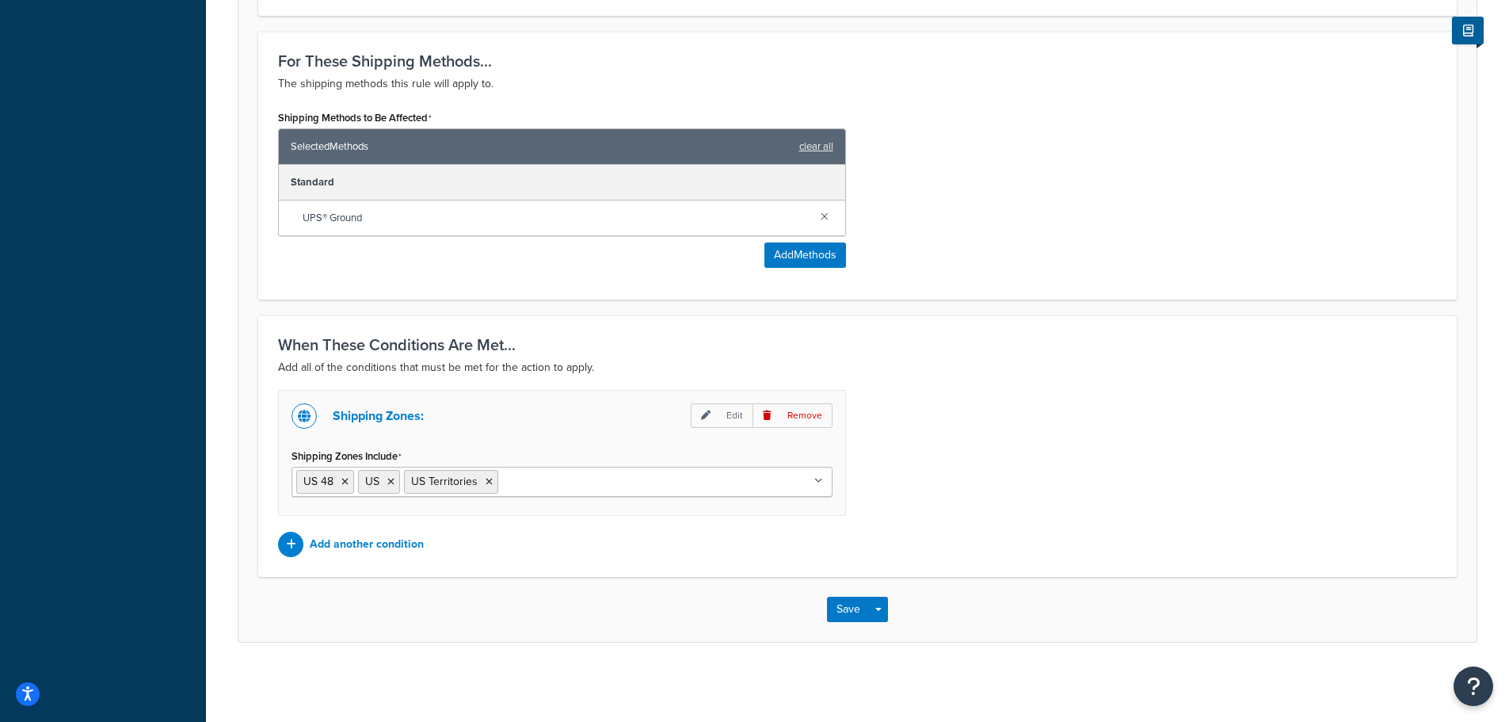
scroll to position [818, 0]
click at [840, 609] on button "Save" at bounding box center [848, 609] width 43 height 25
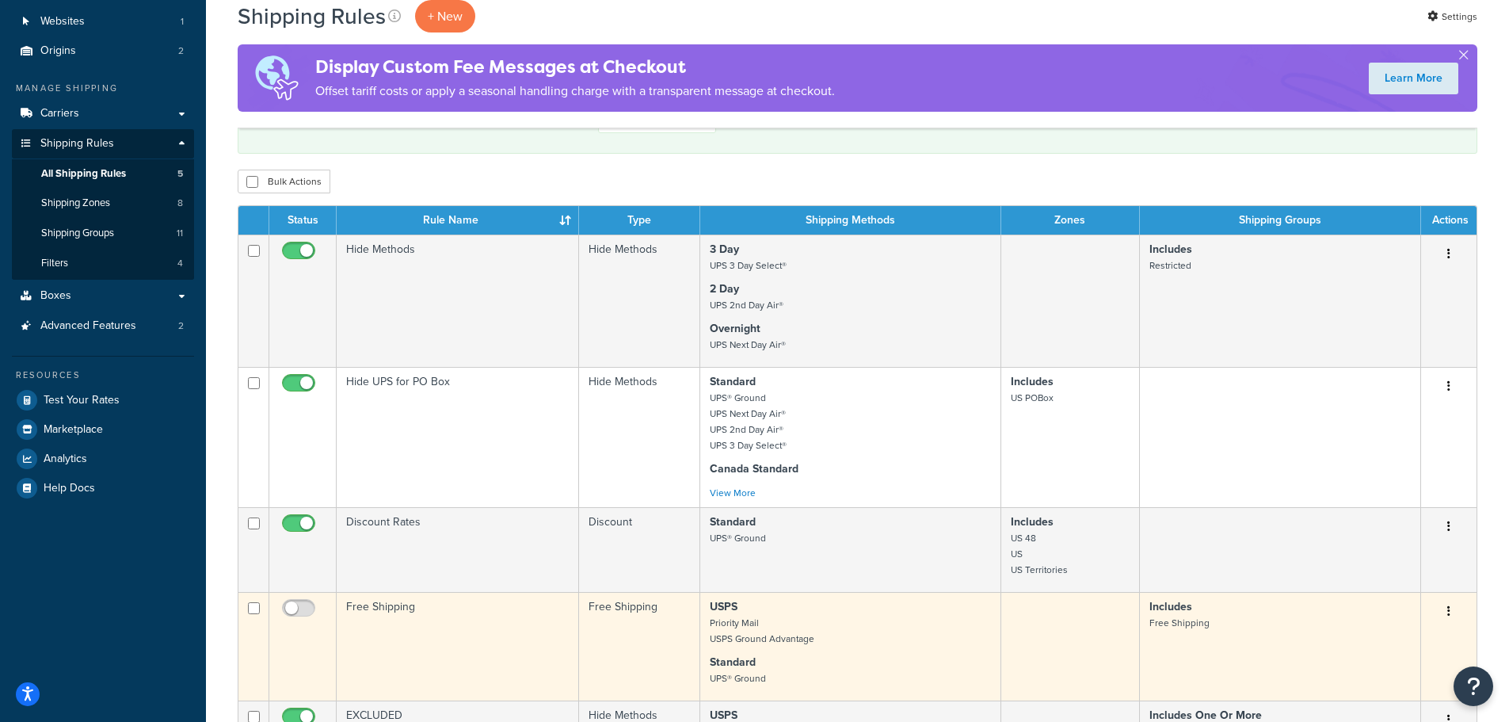
scroll to position [158, 0]
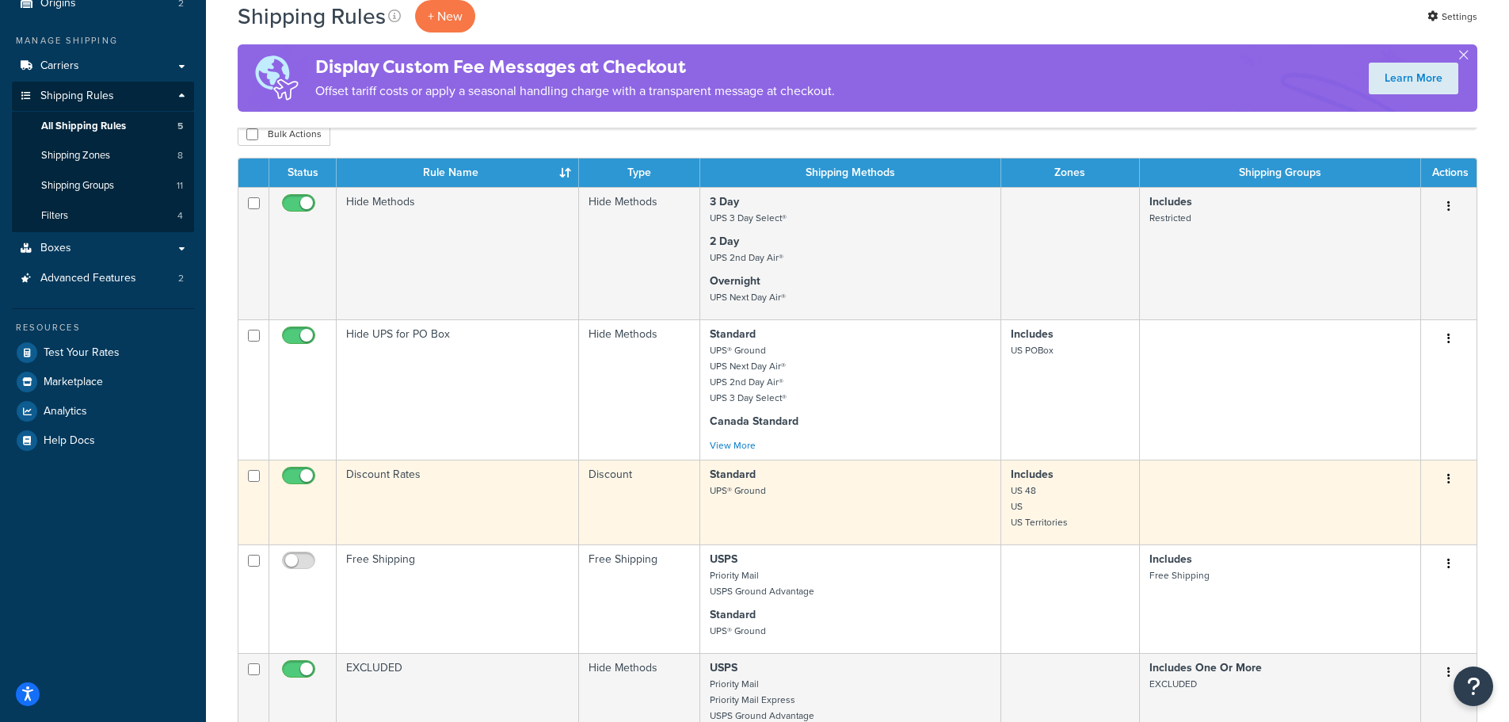
click at [443, 510] on td "Discount Rates" at bounding box center [458, 501] width 242 height 85
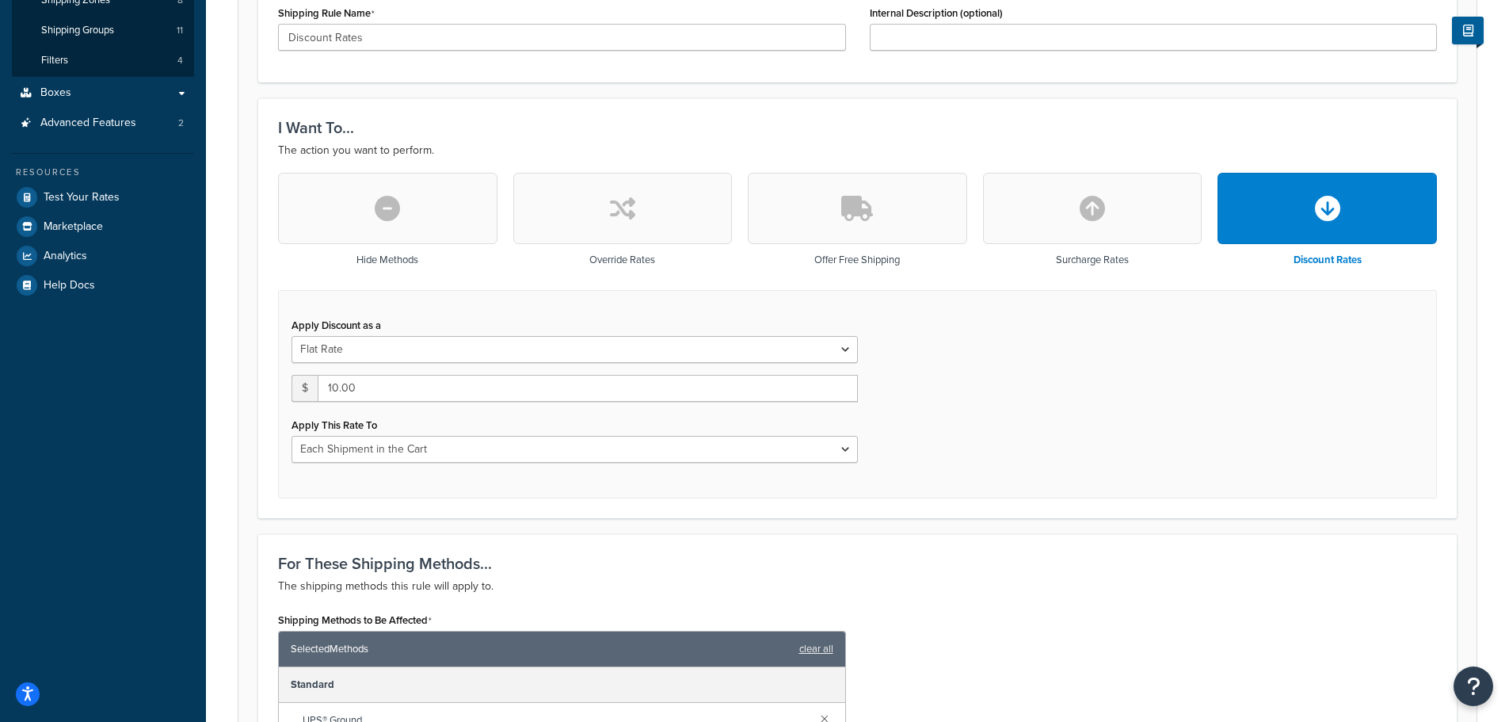
scroll to position [317, 0]
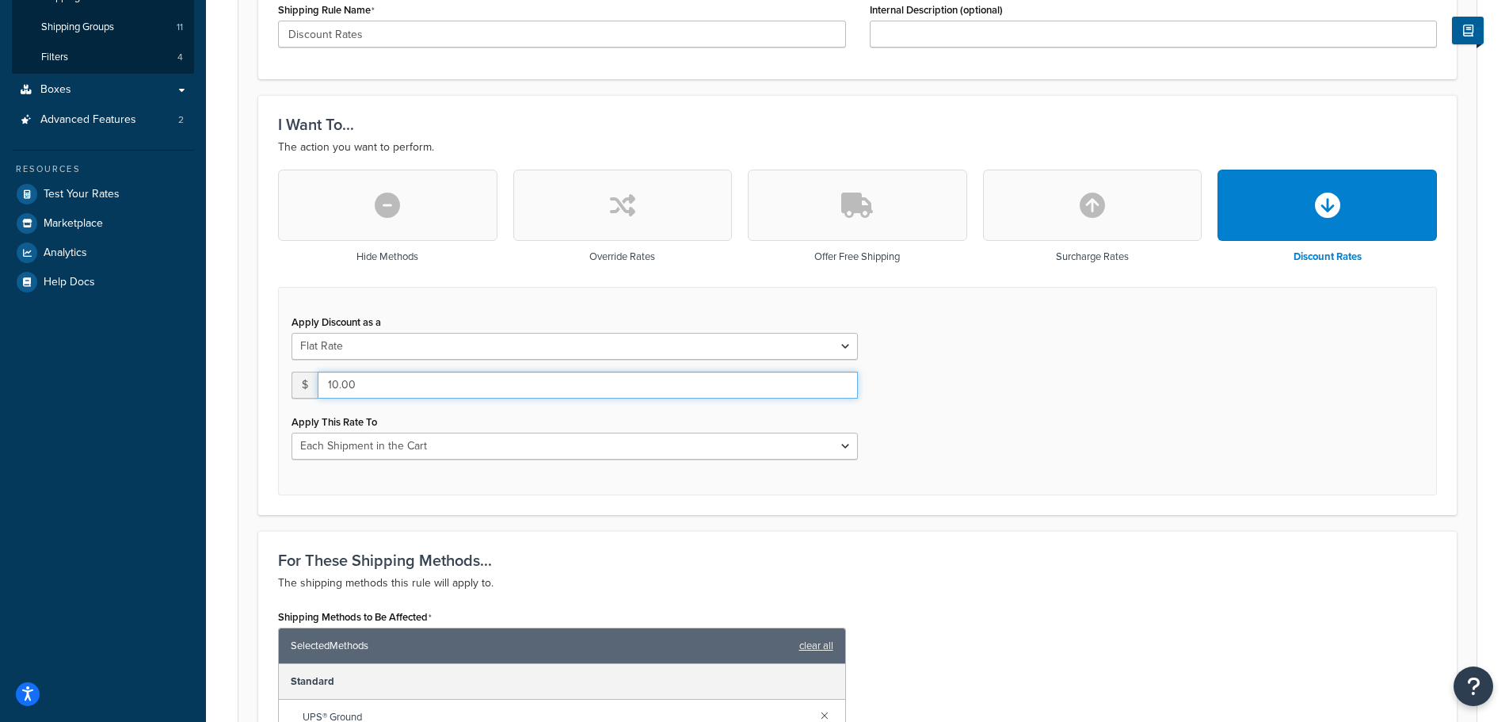
click at [406, 388] on input "10.00" at bounding box center [588, 385] width 540 height 27
drag, startPoint x: 339, startPoint y: 379, endPoint x: 329, endPoint y: 379, distance: 10.3
click at [329, 379] on input "10.00" at bounding box center [588, 385] width 540 height 27
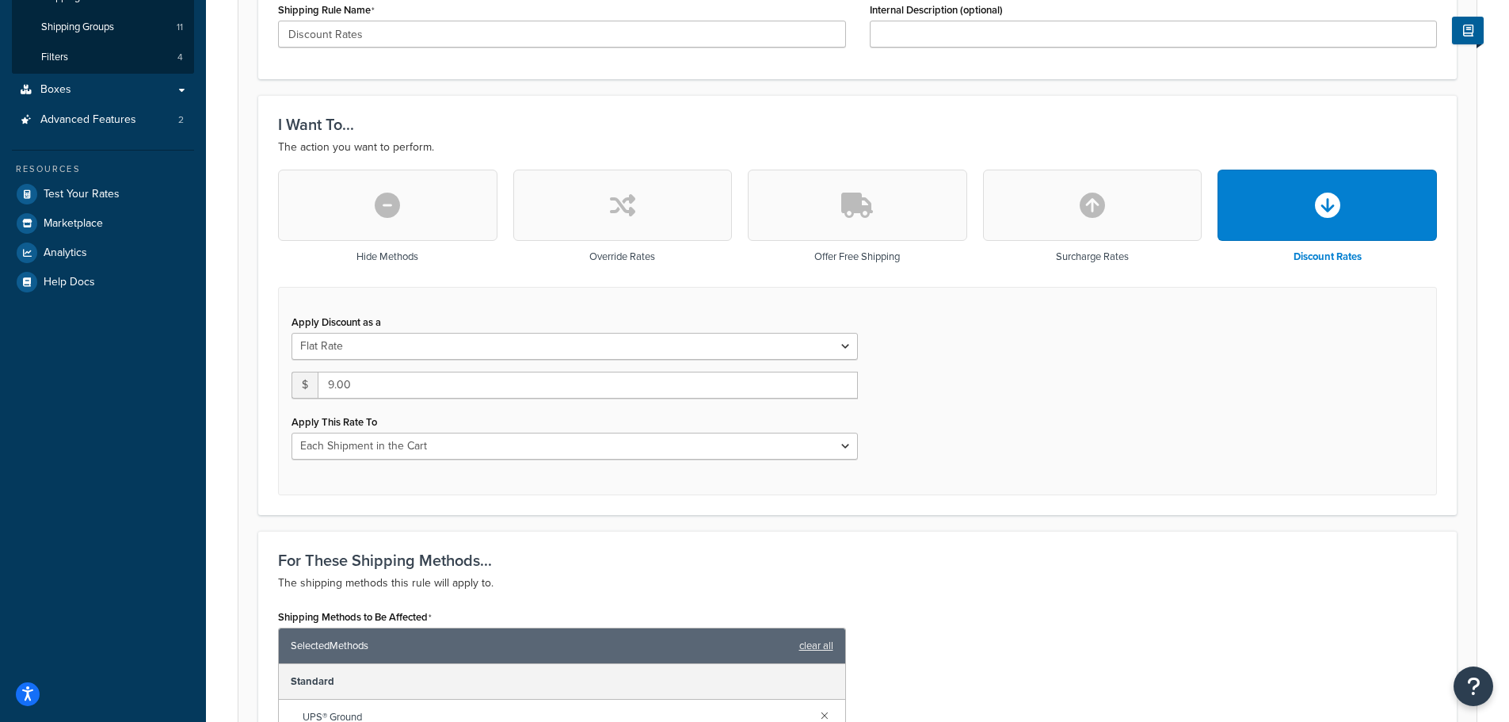
click at [1026, 410] on div "Apply Discount as a Flat Rate Percentage Flat Rate & Percentage $ 9.00 Apply Th…" at bounding box center [857, 391] width 1159 height 208
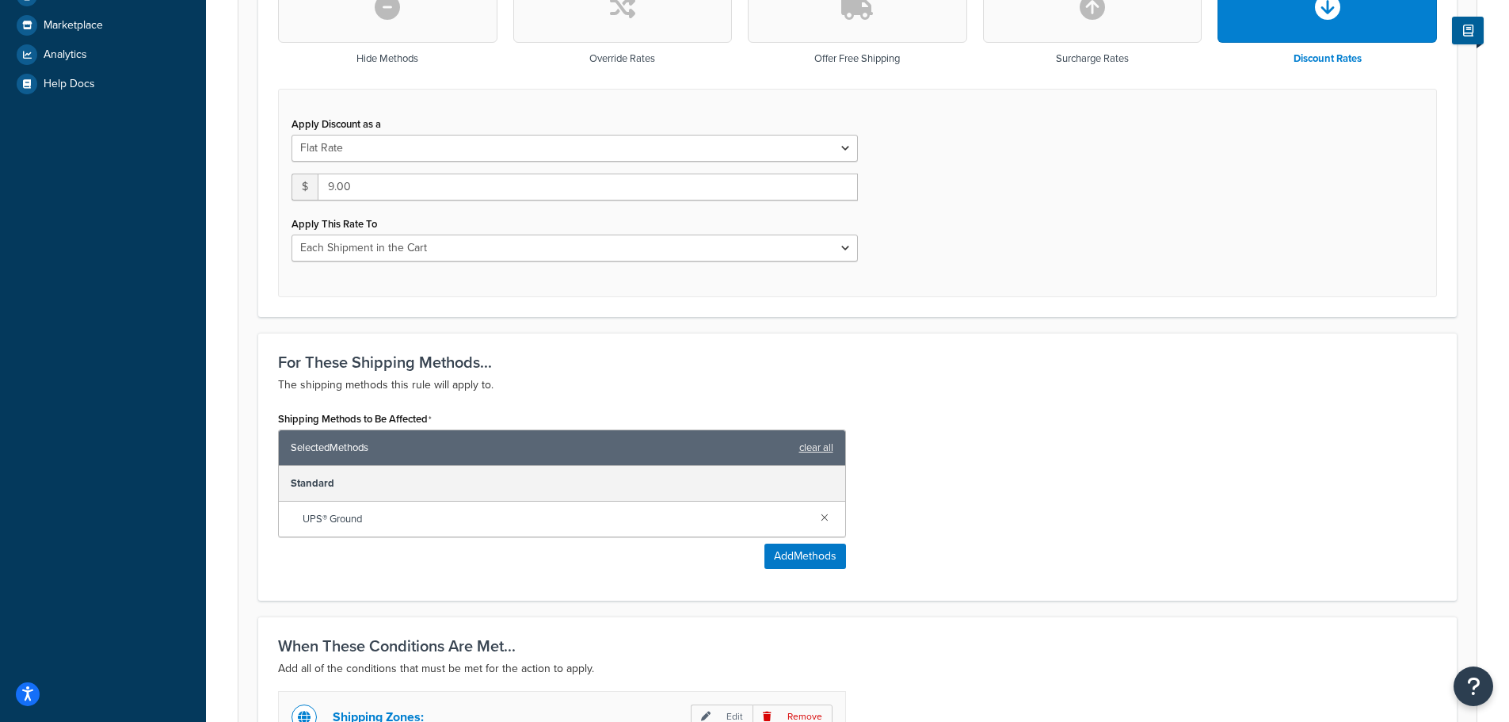
scroll to position [475, 0]
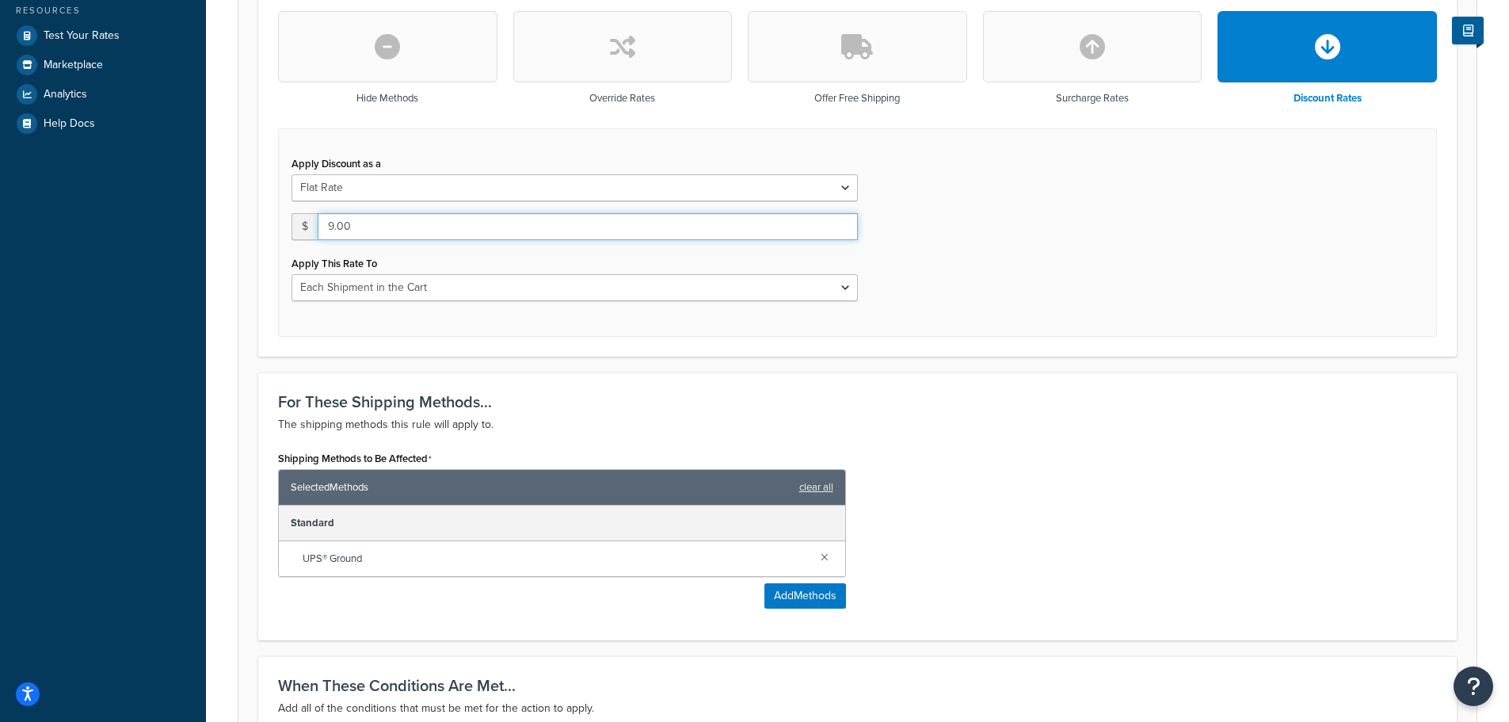
click at [326, 227] on input "9.00" at bounding box center [588, 226] width 540 height 27
type input "10.00"
click at [1107, 255] on div "Apply Discount as a Flat Rate Percentage Flat Rate & Percentage $ 10.00 Apply T…" at bounding box center [857, 232] width 1159 height 208
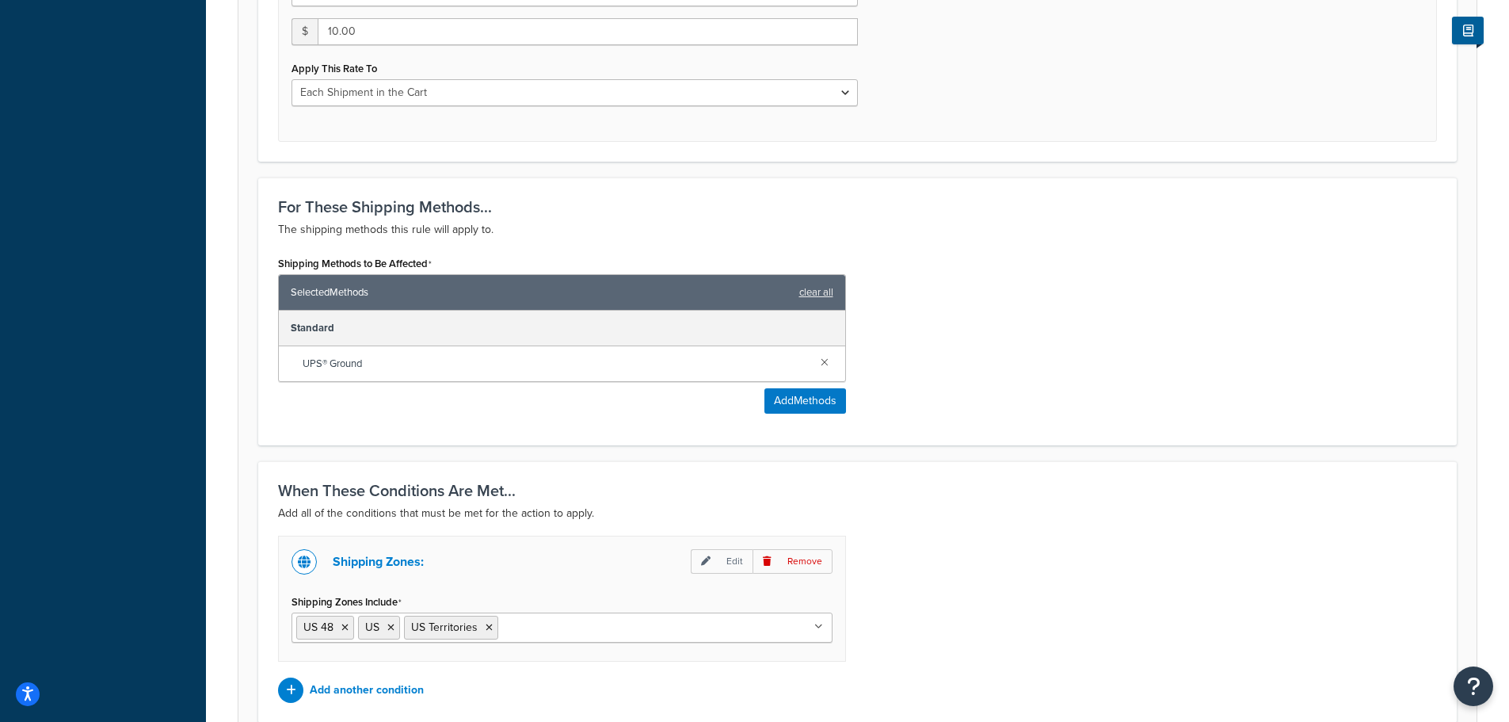
scroll to position [818, 0]
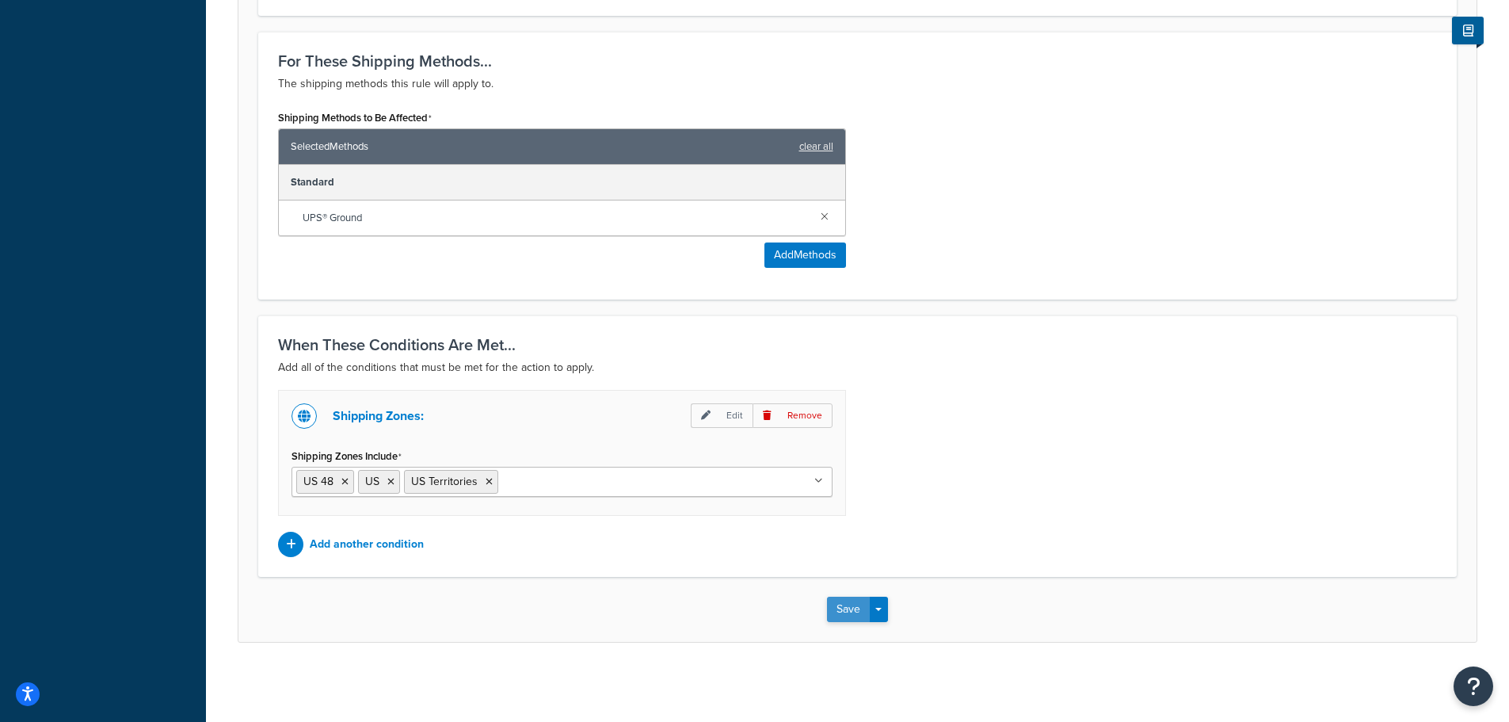
click at [848, 597] on button "Save" at bounding box center [848, 609] width 43 height 25
